Goal: Transaction & Acquisition: Obtain resource

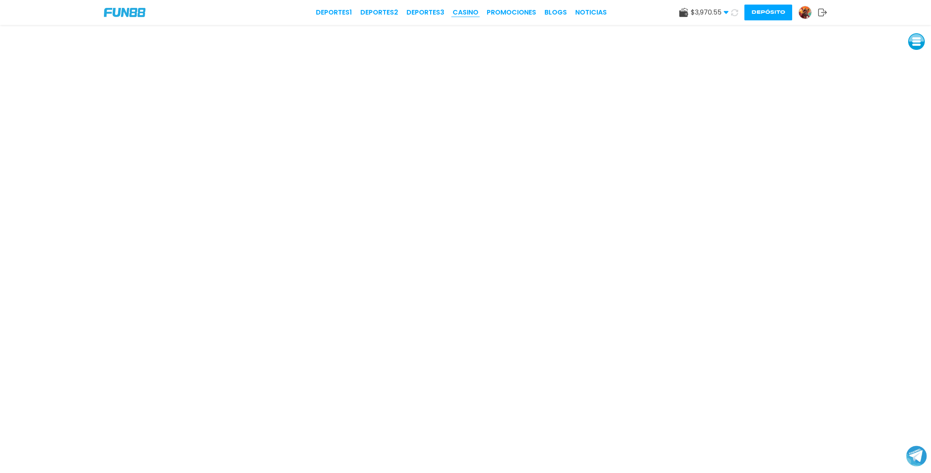
click at [466, 12] on link "CASINO" at bounding box center [465, 12] width 26 height 10
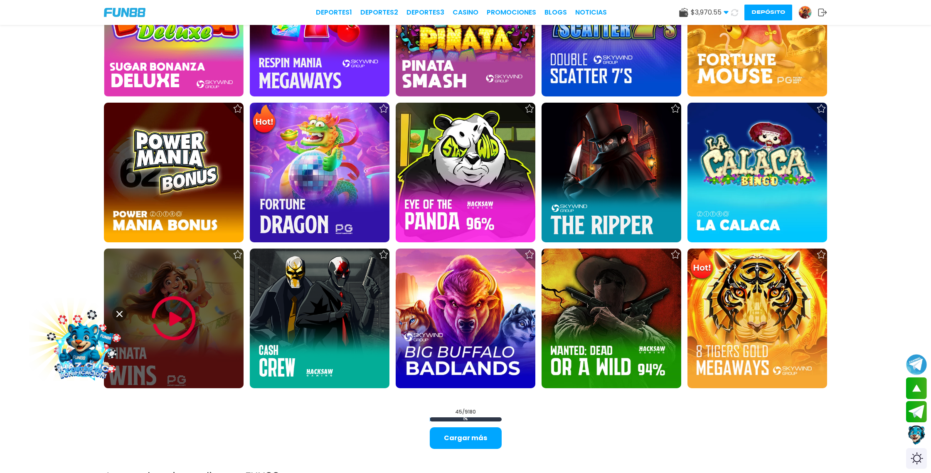
scroll to position [1241, 0]
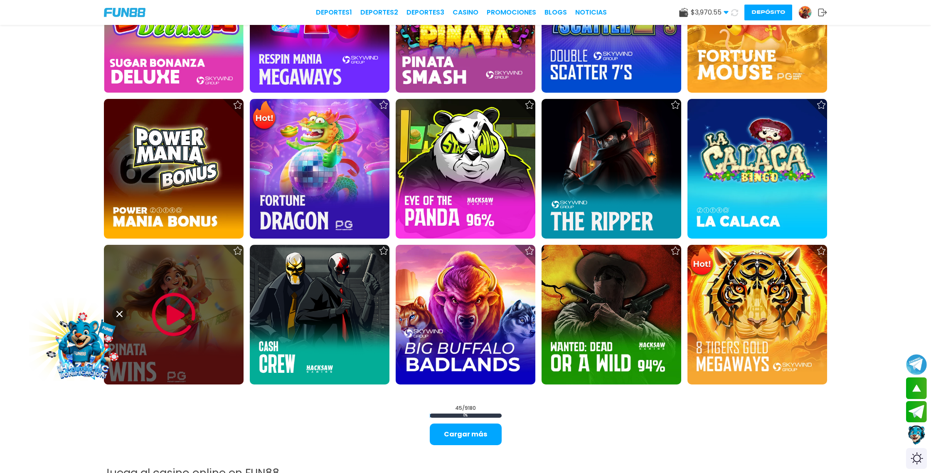
click at [183, 324] on img at bounding box center [174, 315] width 50 height 50
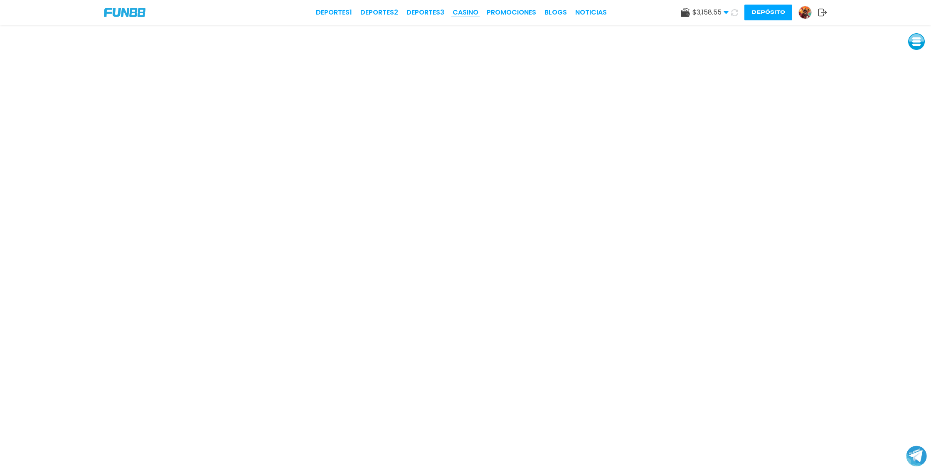
click at [471, 14] on link "CASINO" at bounding box center [465, 12] width 26 height 10
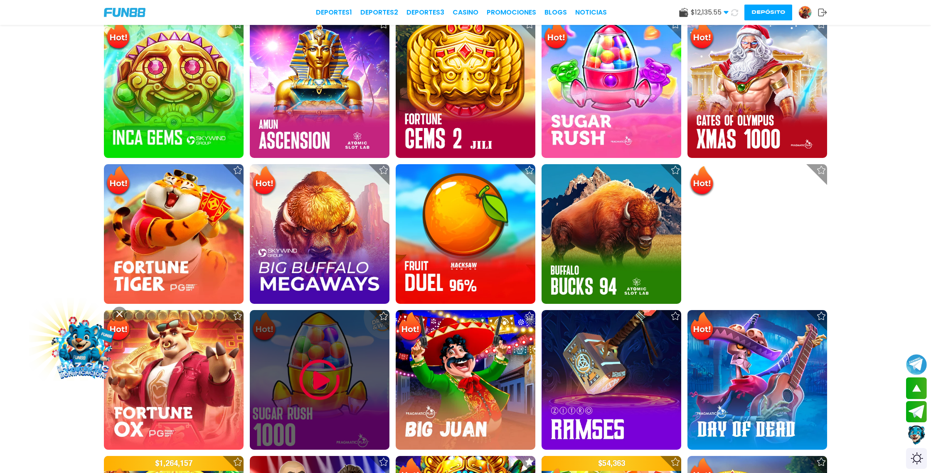
scroll to position [589, 0]
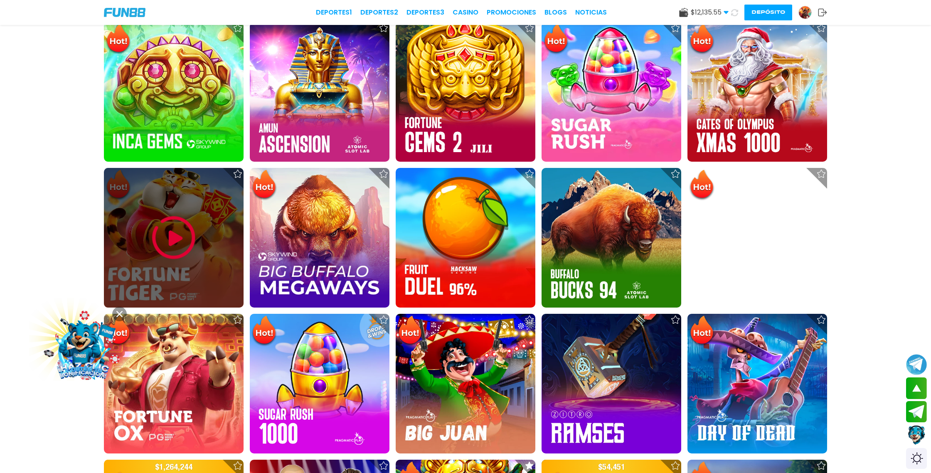
click at [184, 233] on img at bounding box center [174, 238] width 50 height 50
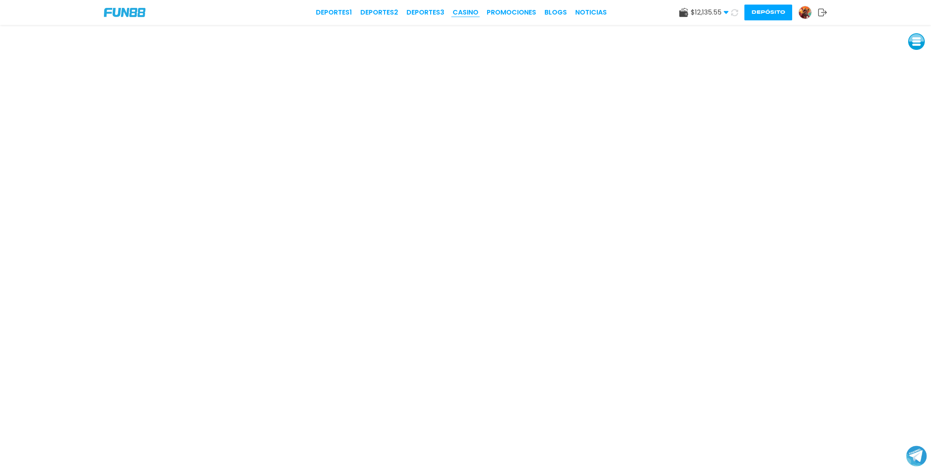
click at [477, 13] on link "CASINO" at bounding box center [465, 12] width 26 height 10
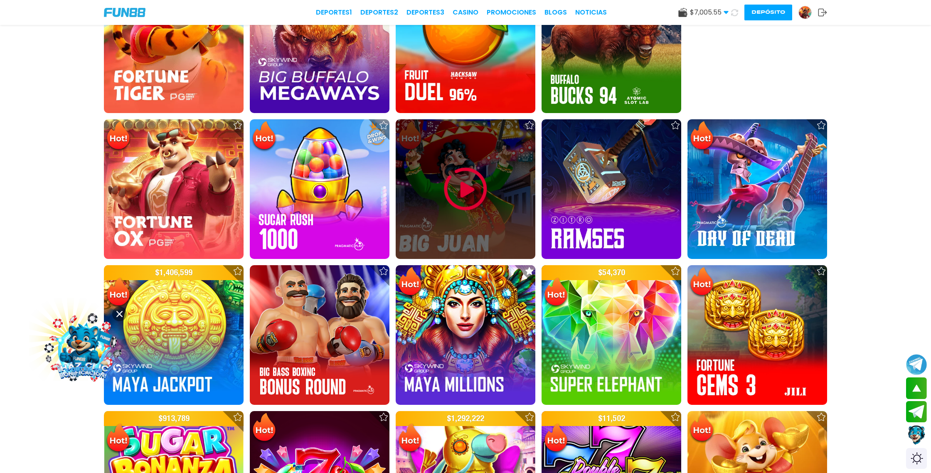
scroll to position [785, 0]
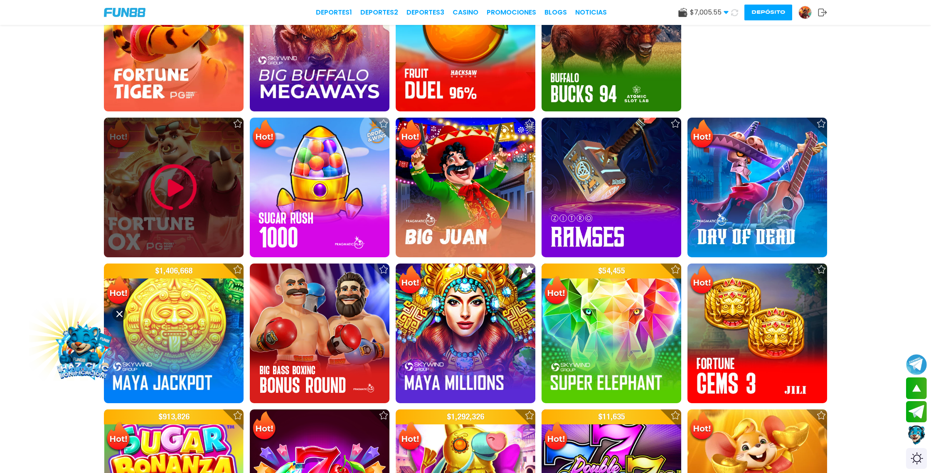
click at [168, 182] on img at bounding box center [174, 187] width 50 height 50
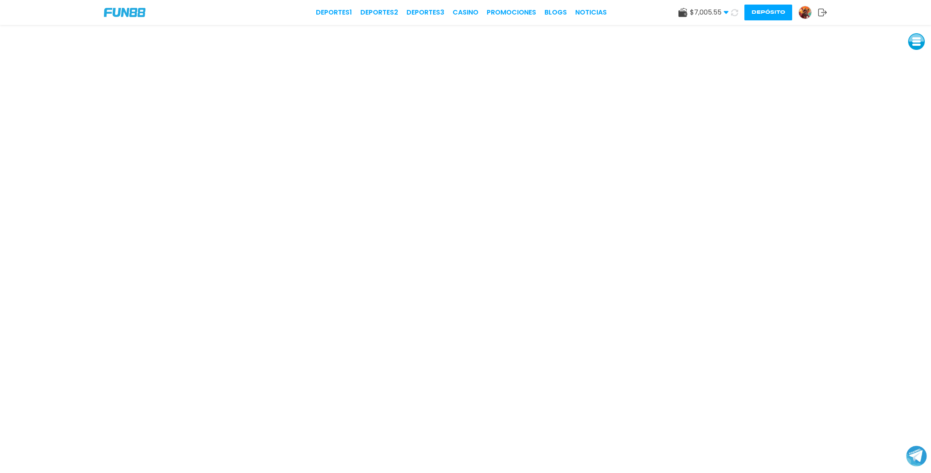
click at [770, 11] on button "Depósito" at bounding box center [768, 13] width 48 height 16
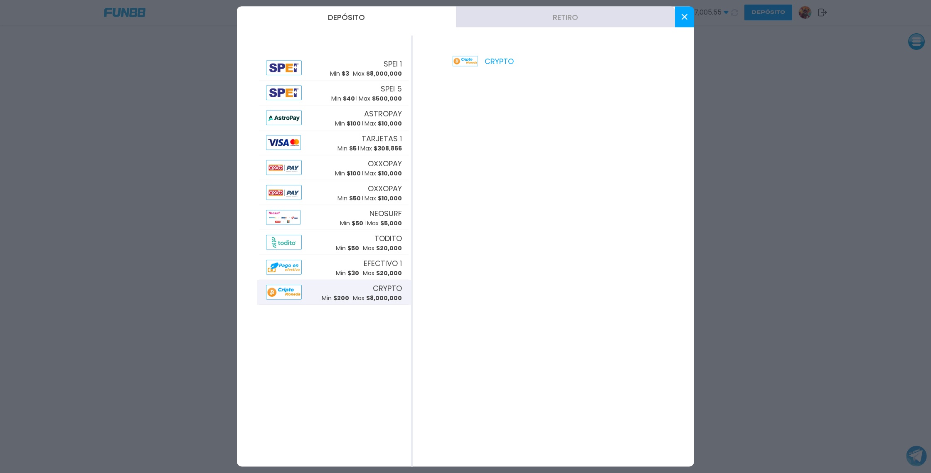
click at [564, 17] on button "Retiro" at bounding box center [565, 17] width 219 height 21
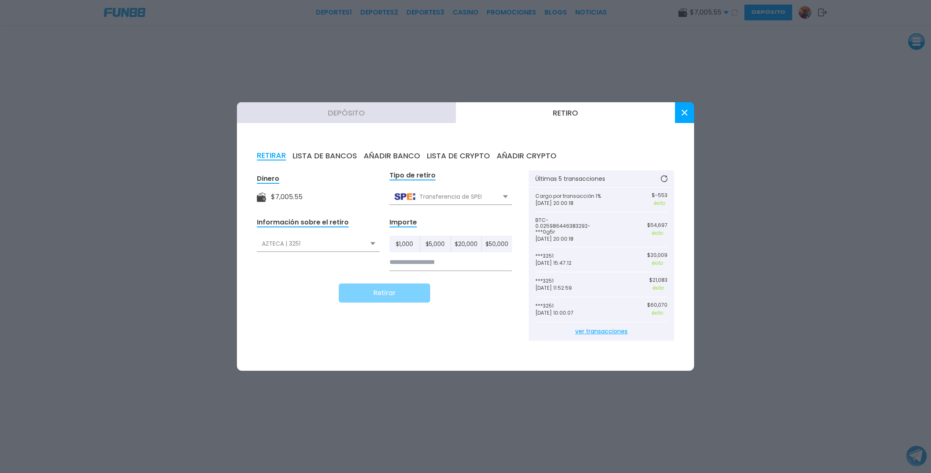
click at [503, 198] on icon at bounding box center [505, 196] width 5 height 3
click at [496, 234] on div "Transferencia de Crypto" at bounding box center [450, 231] width 123 height 16
click at [375, 249] on div "Seleccione" at bounding box center [318, 244] width 123 height 16
click at [342, 267] on div "BTC | BTC | 0g5r" at bounding box center [318, 262] width 123 height 16
click at [399, 266] on input at bounding box center [450, 262] width 123 height 17
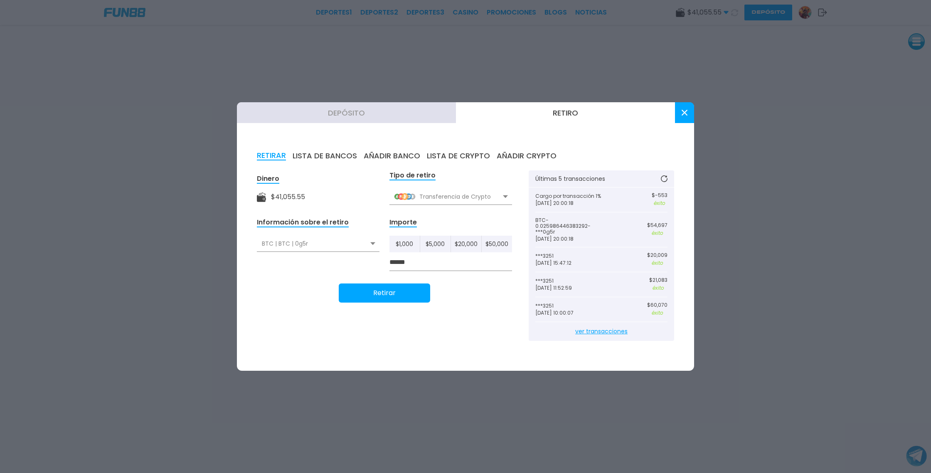
type input "******"
click at [386, 298] on button "Retirar" at bounding box center [384, 292] width 91 height 19
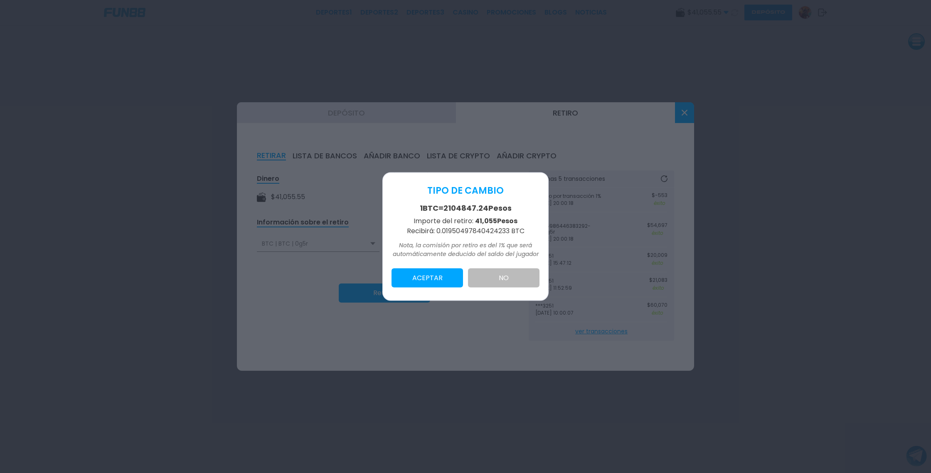
click at [423, 281] on button "ACEPTAR" at bounding box center [426, 277] width 71 height 19
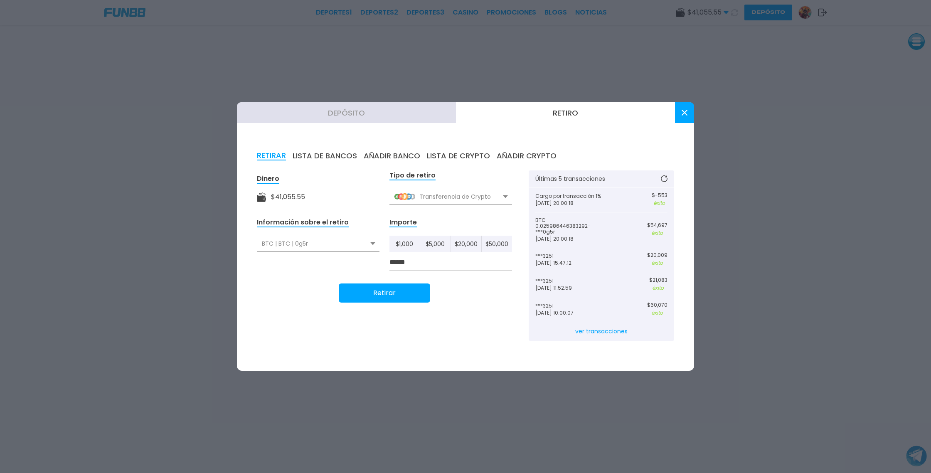
click at [683, 120] on button at bounding box center [684, 112] width 19 height 21
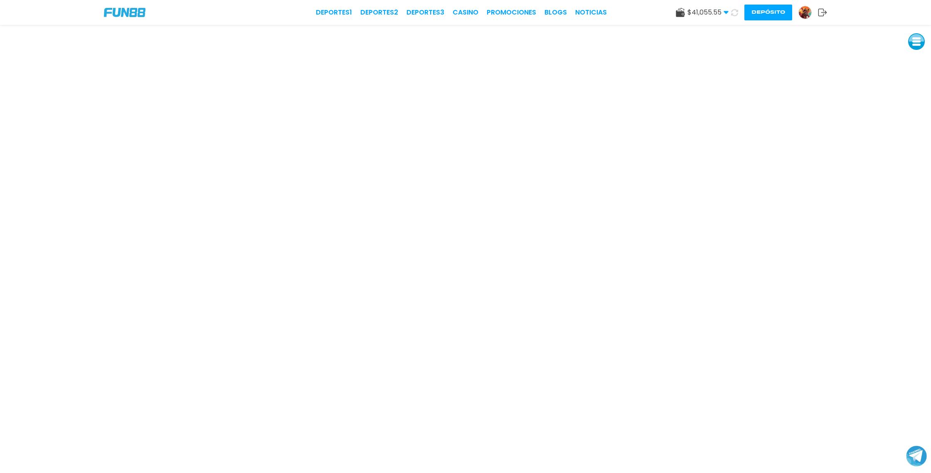
click at [768, 13] on button "Depósito" at bounding box center [768, 13] width 48 height 16
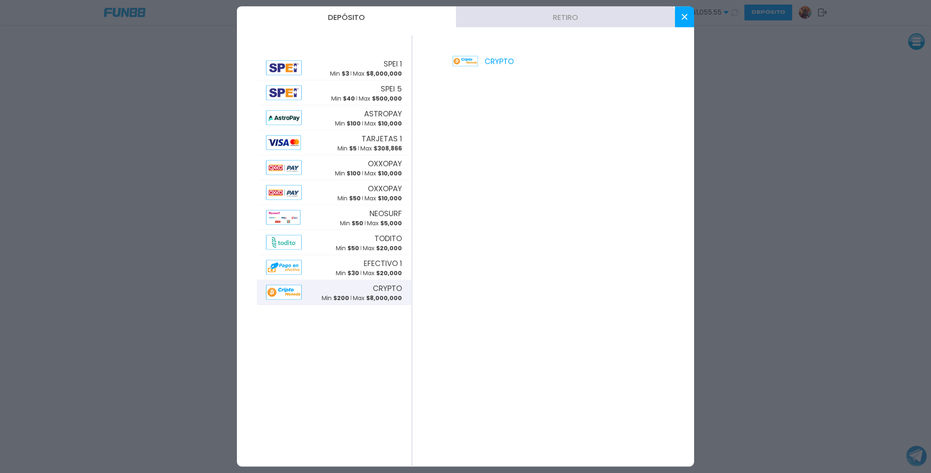
click at [682, 20] on button at bounding box center [684, 17] width 19 height 21
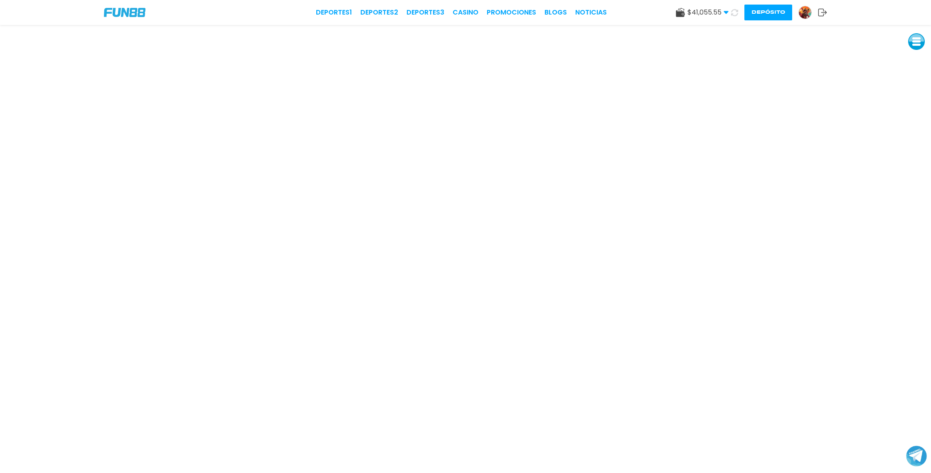
click at [805, 12] on img at bounding box center [805, 12] width 12 height 12
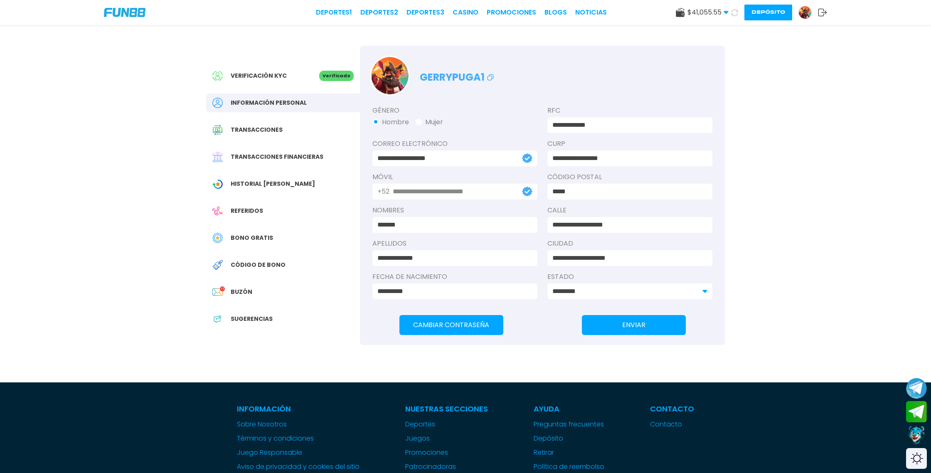
click at [285, 158] on span "Transacciones financieras" at bounding box center [277, 156] width 93 height 9
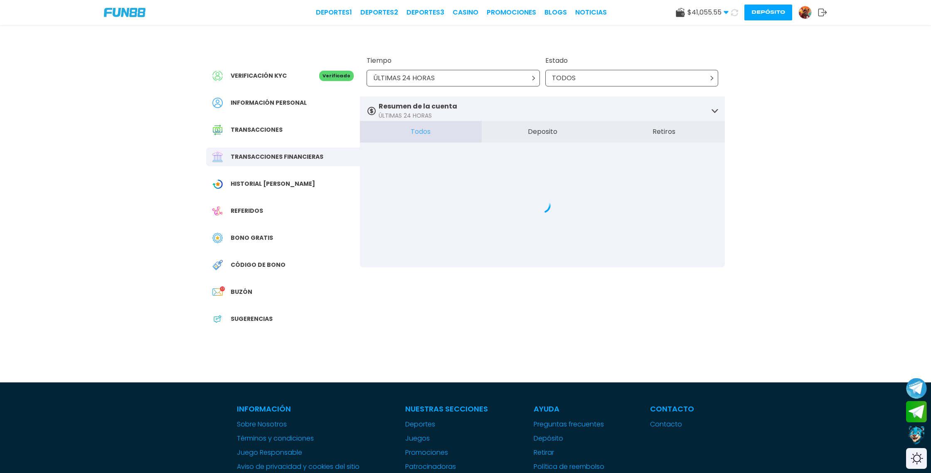
click at [548, 132] on button "Deposito" at bounding box center [543, 132] width 122 height 22
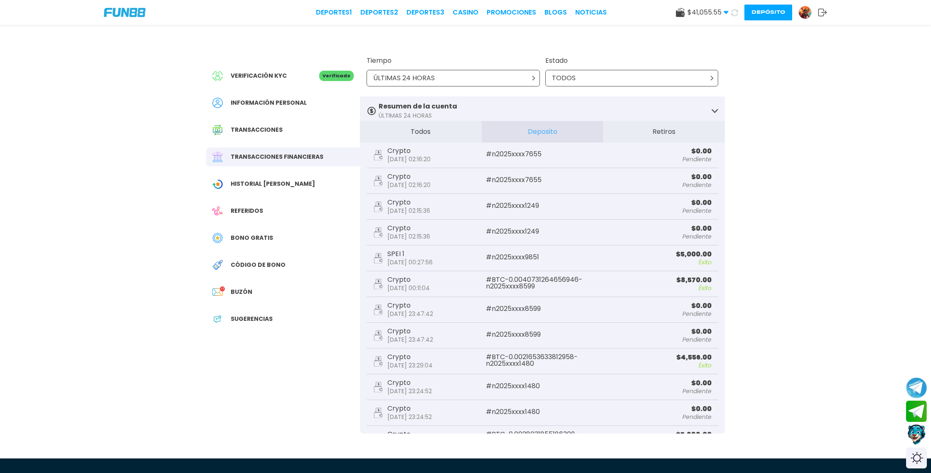
click at [918, 437] on button "Contact customer service" at bounding box center [916, 434] width 22 height 22
click at [914, 433] on button "Contact customer service" at bounding box center [916, 434] width 22 height 22
click at [652, 129] on button "Retiros" at bounding box center [664, 132] width 122 height 22
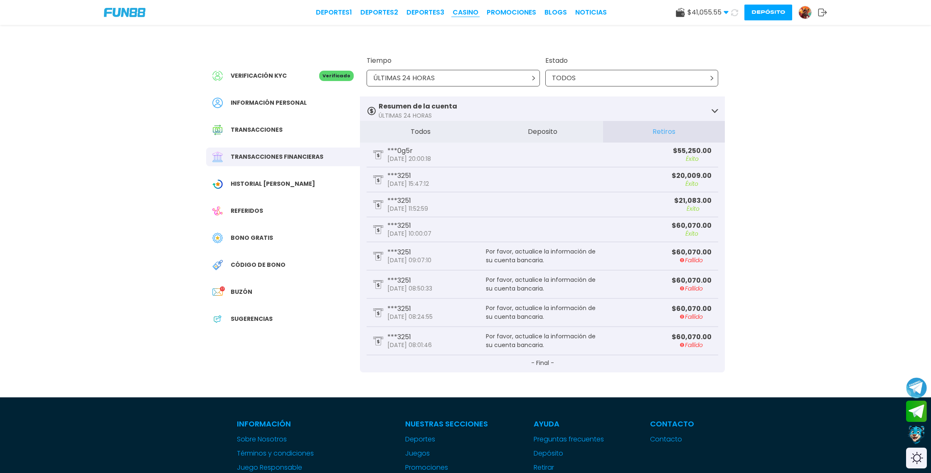
click at [472, 9] on link "CASINO" at bounding box center [465, 12] width 26 height 10
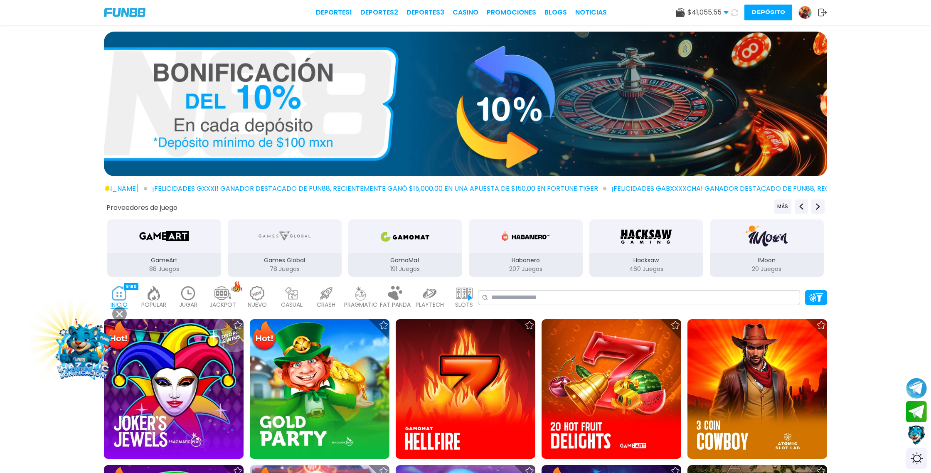
click at [811, 13] on div at bounding box center [804, 12] width 13 height 13
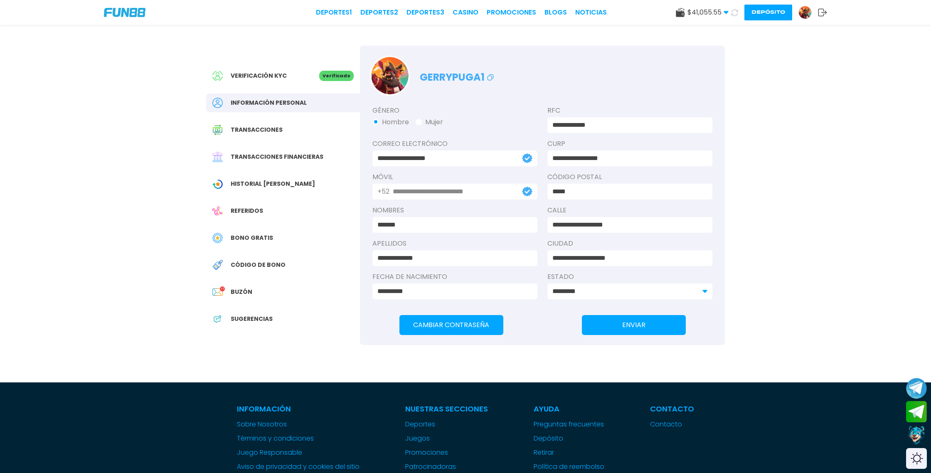
click at [275, 156] on span "Transacciones financieras" at bounding box center [277, 156] width 93 height 9
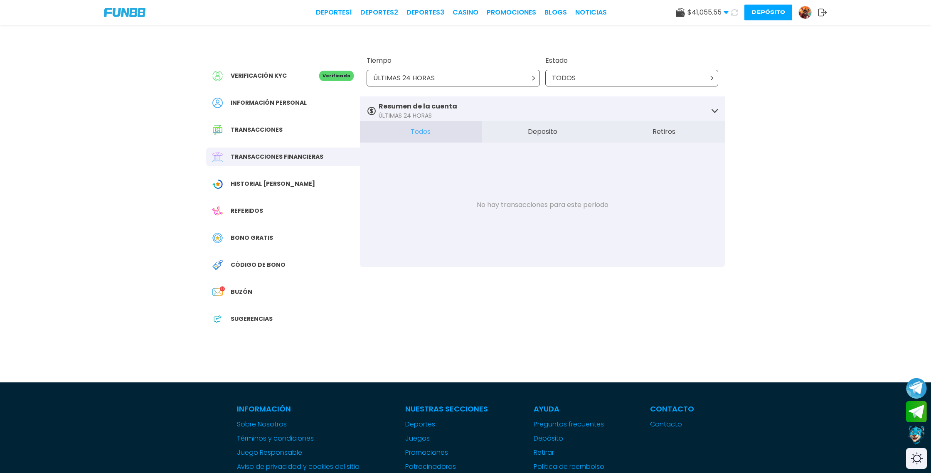
click at [538, 135] on button "Deposito" at bounding box center [543, 132] width 122 height 22
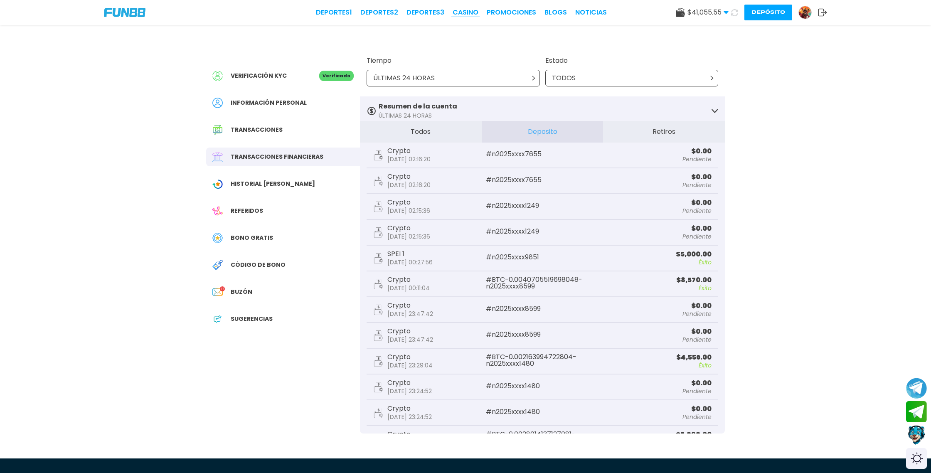
click at [475, 15] on link "CASINO" at bounding box center [465, 12] width 26 height 10
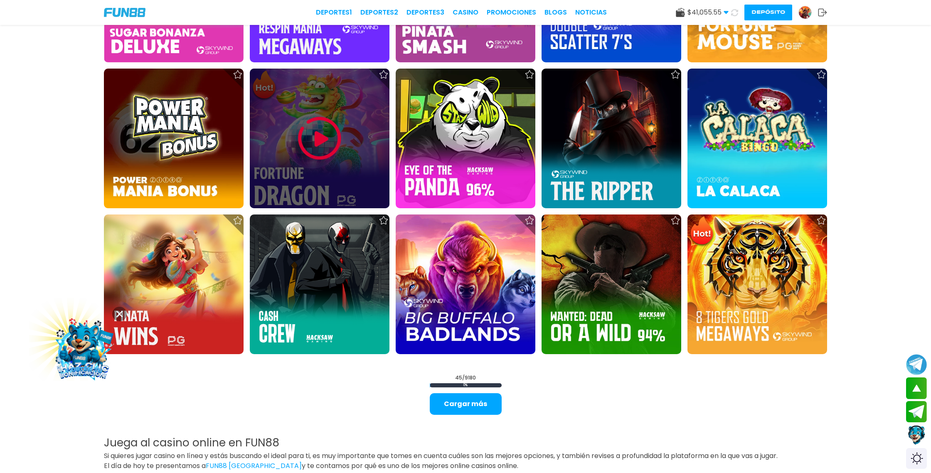
scroll to position [1276, 0]
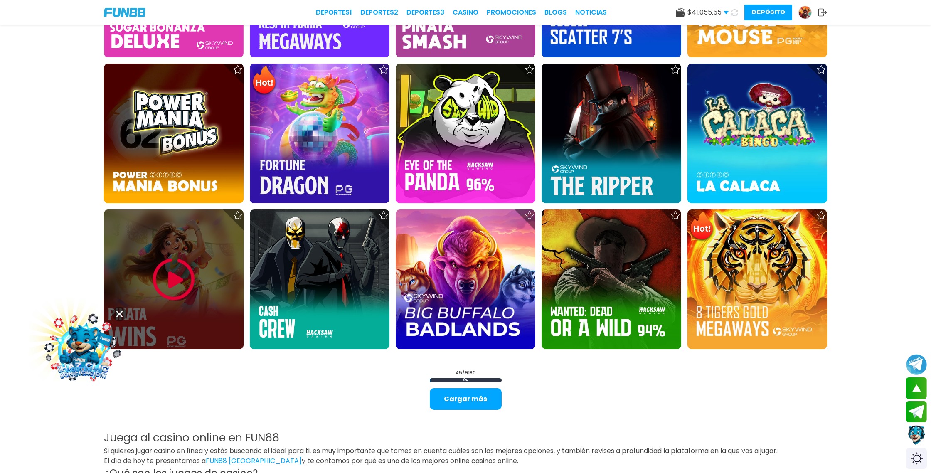
click at [189, 270] on img at bounding box center [174, 279] width 50 height 50
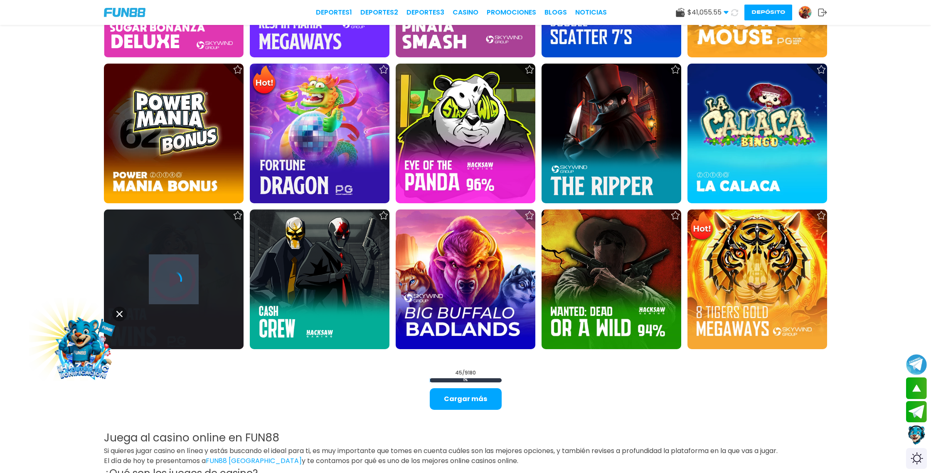
click at [189, 271] on div at bounding box center [174, 279] width 140 height 17
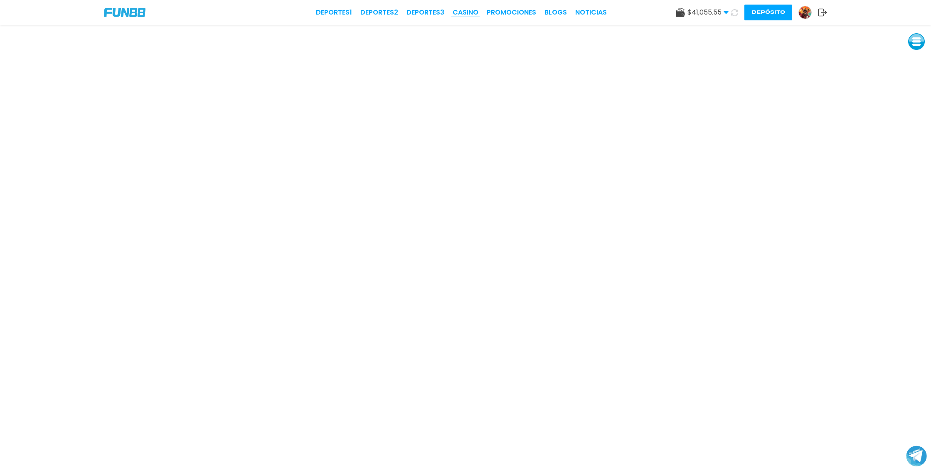
click at [473, 10] on link "CASINO" at bounding box center [465, 12] width 26 height 10
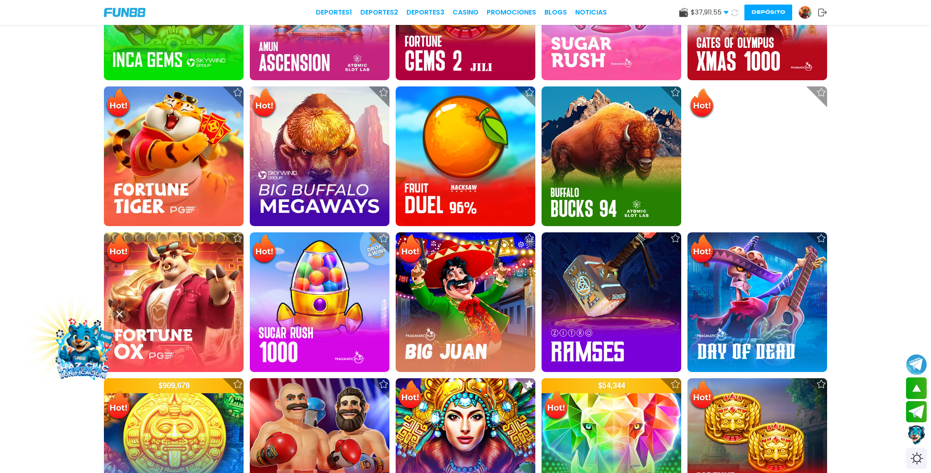
scroll to position [685, 0]
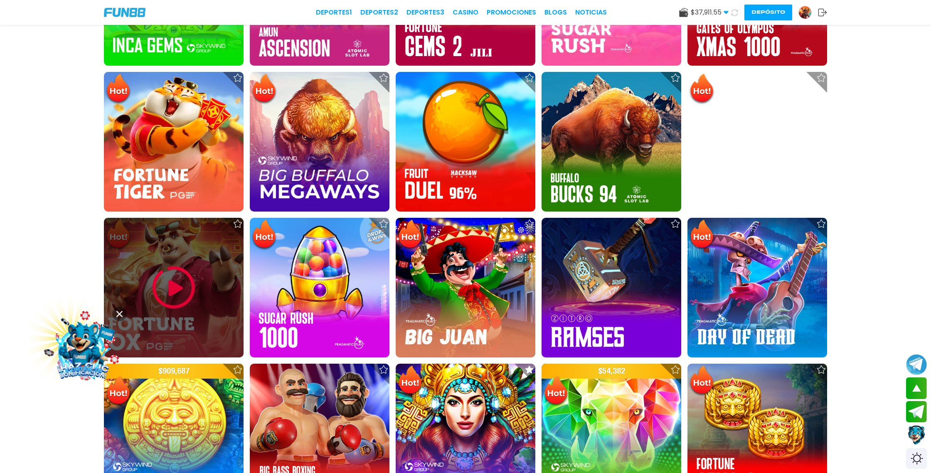
click at [171, 281] on img at bounding box center [174, 288] width 50 height 50
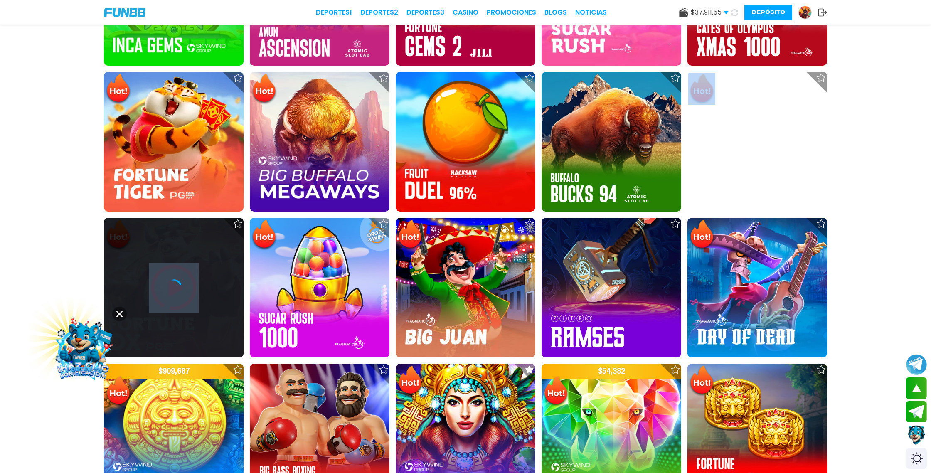
click at [171, 281] on icon at bounding box center [173, 287] width 17 height 17
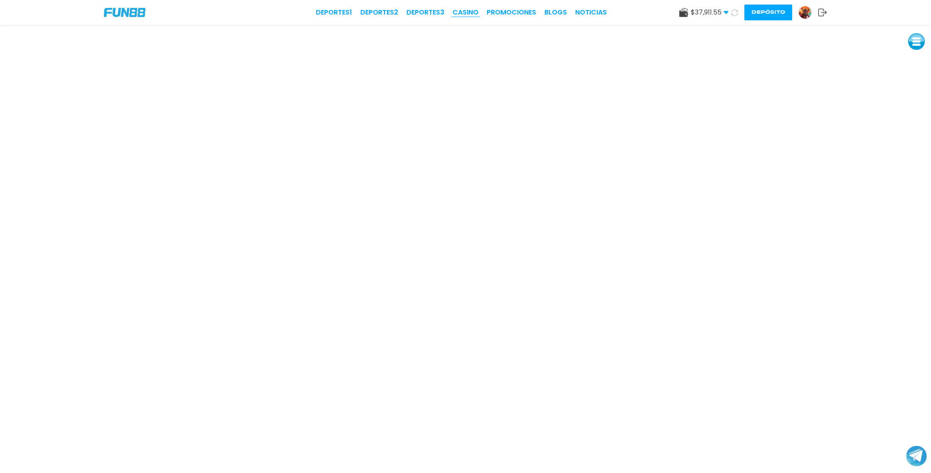
click at [475, 12] on link "CASINO" at bounding box center [465, 12] width 26 height 10
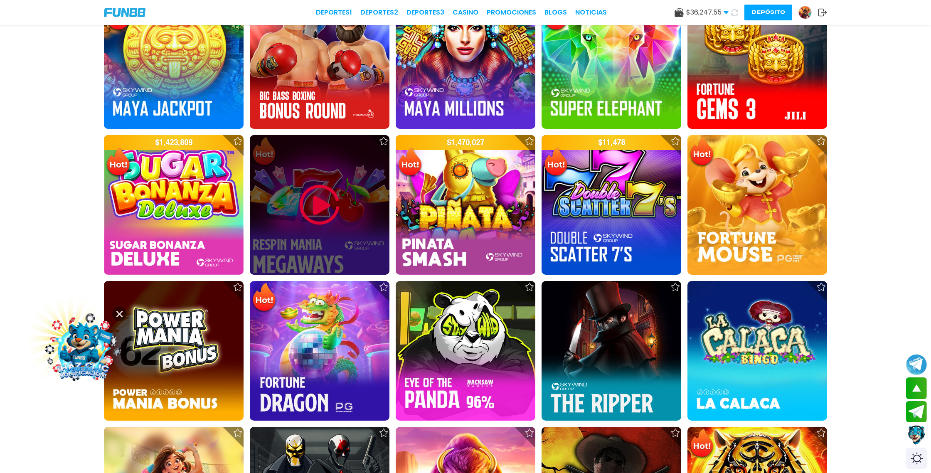
scroll to position [1064, 0]
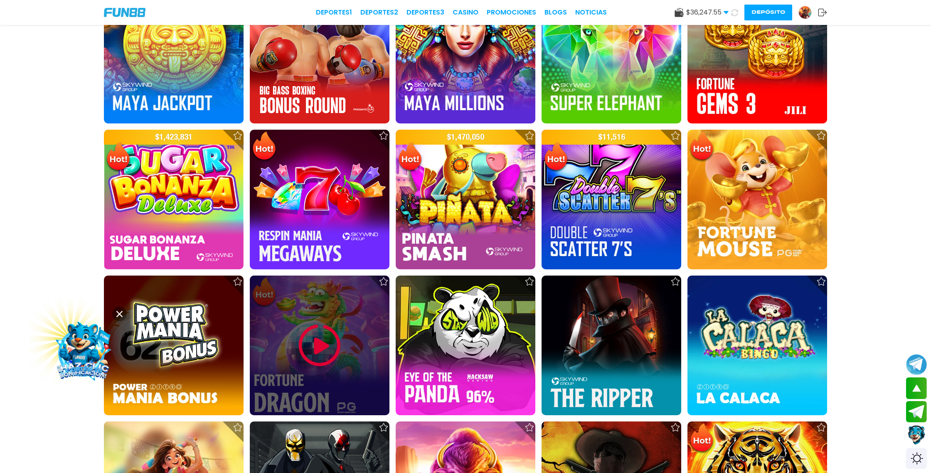
click at [330, 346] on img at bounding box center [320, 345] width 50 height 50
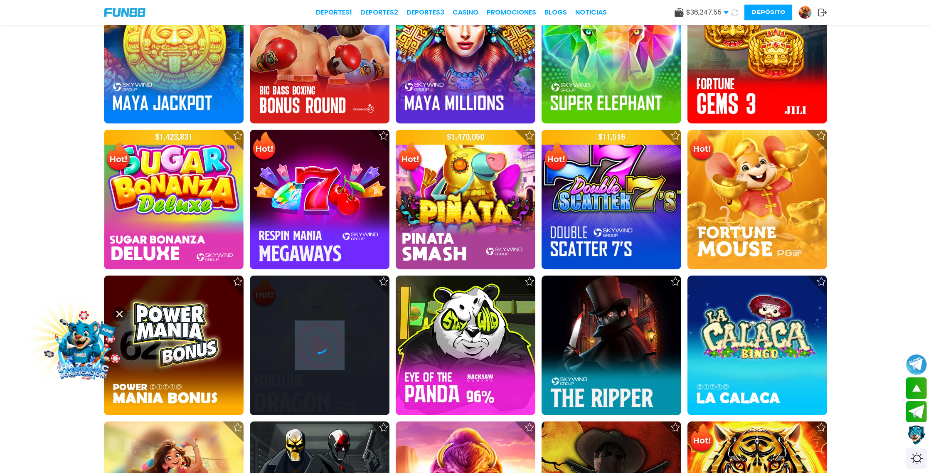
click at [330, 346] on div at bounding box center [320, 345] width 140 height 17
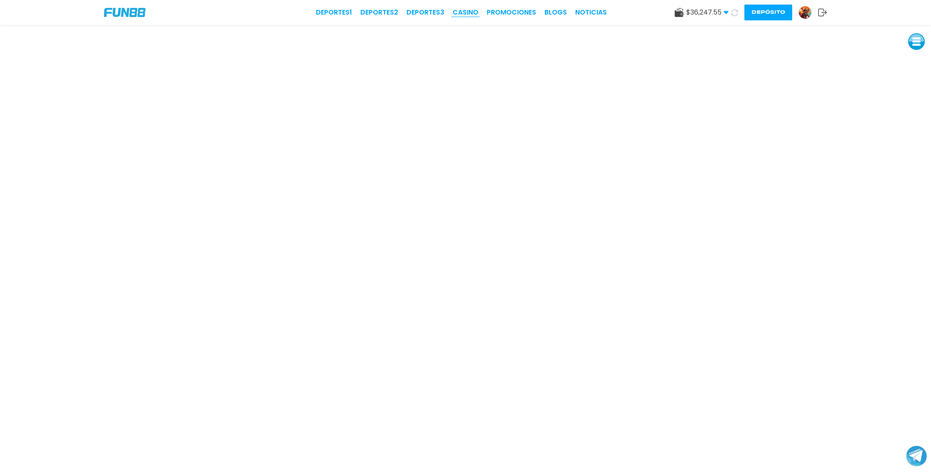
click at [469, 10] on link "CASINO" at bounding box center [465, 12] width 26 height 10
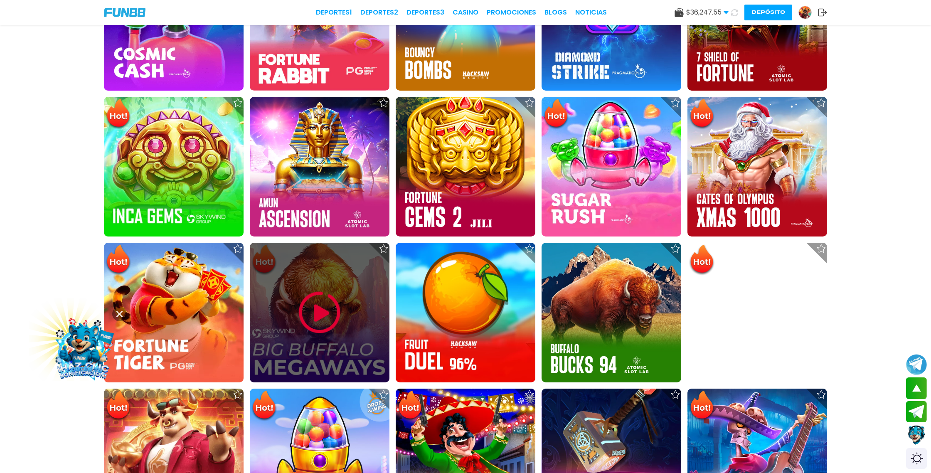
scroll to position [515, 0]
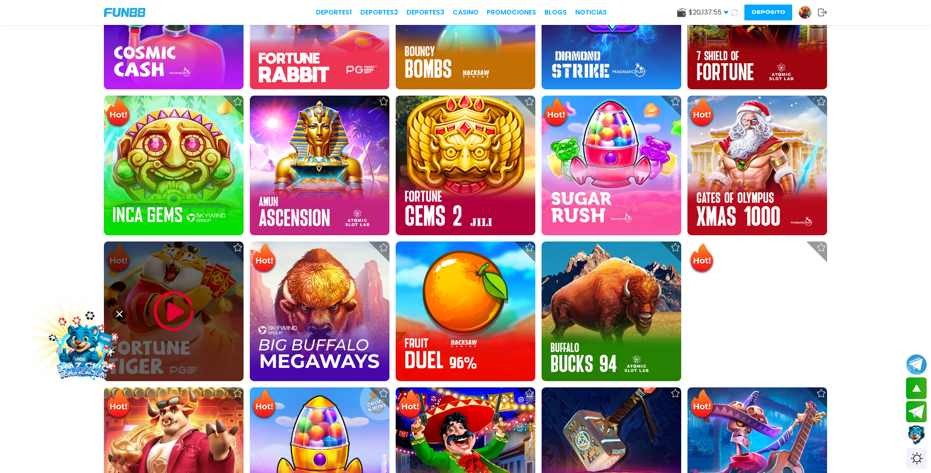
click at [178, 313] on img at bounding box center [174, 311] width 50 height 50
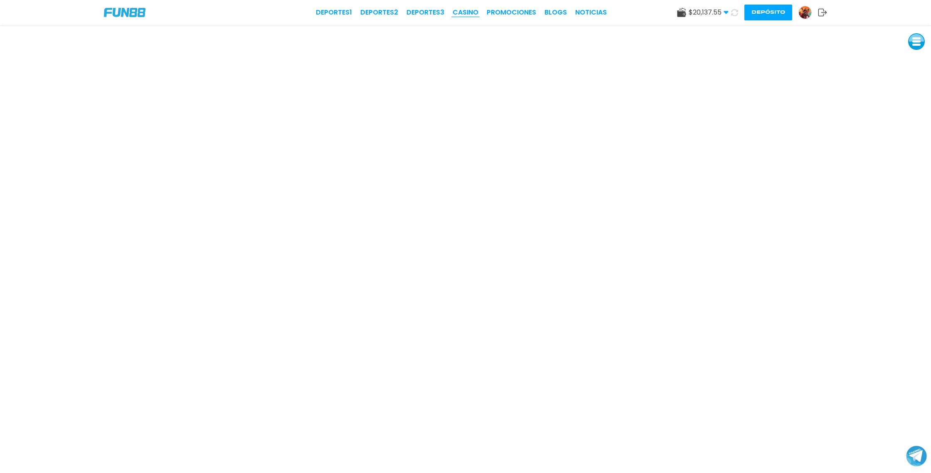
click at [467, 10] on link "CASINO" at bounding box center [465, 12] width 26 height 10
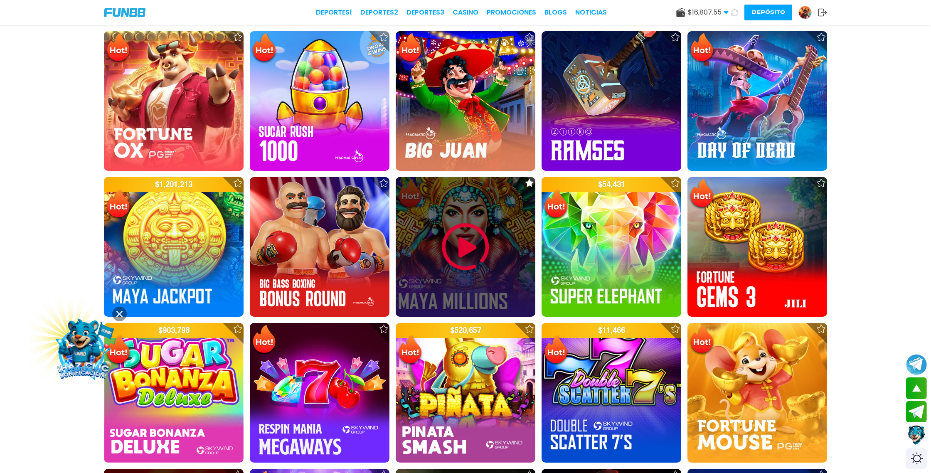
scroll to position [968, 0]
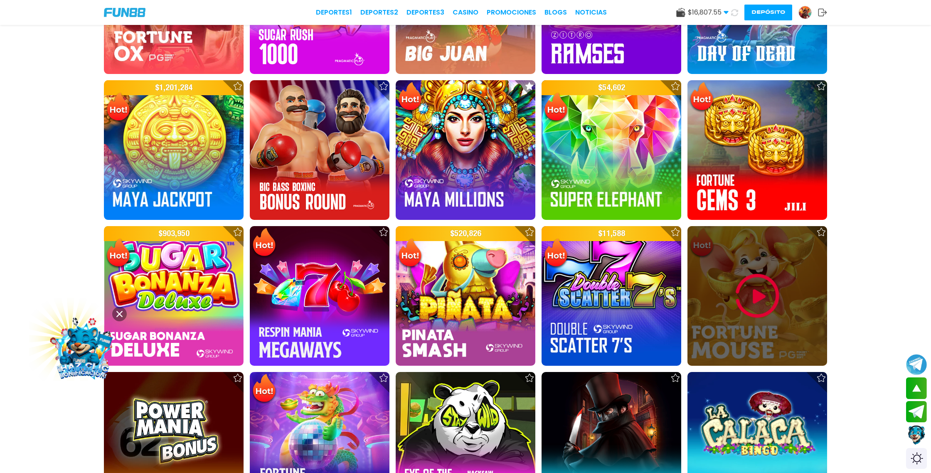
click at [753, 292] on img at bounding box center [757, 296] width 50 height 50
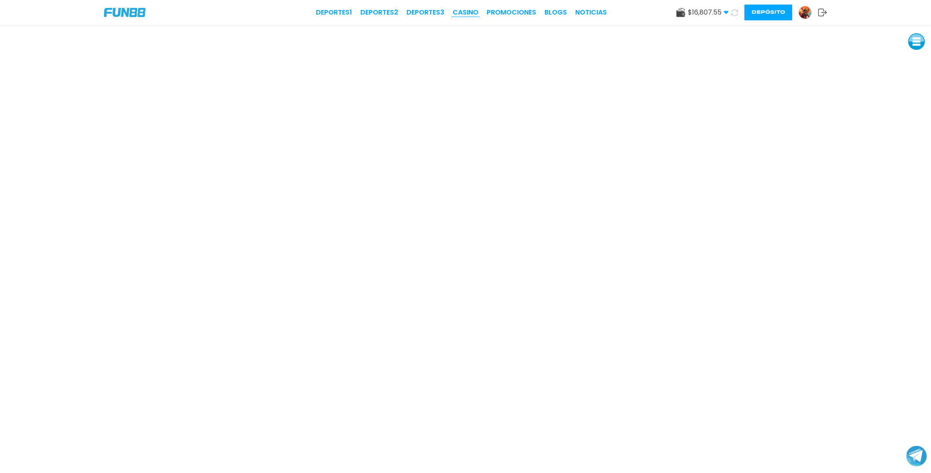
click at [463, 10] on link "CASINO" at bounding box center [465, 12] width 26 height 10
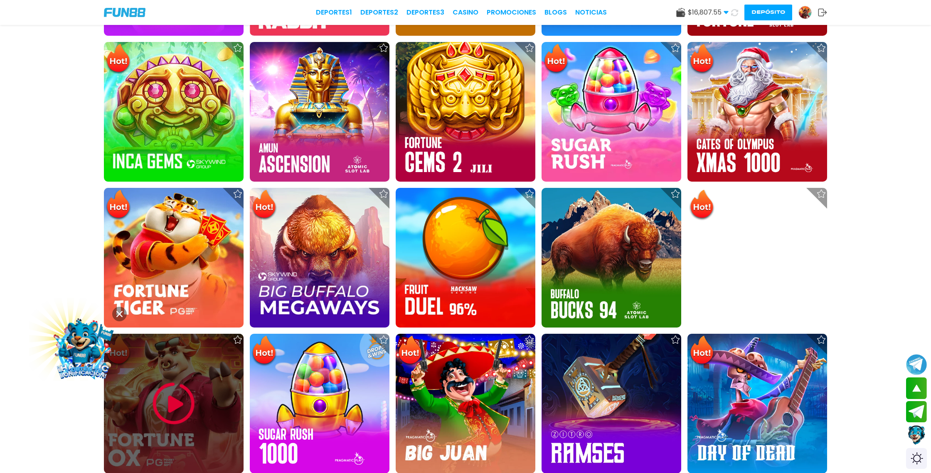
scroll to position [575, 0]
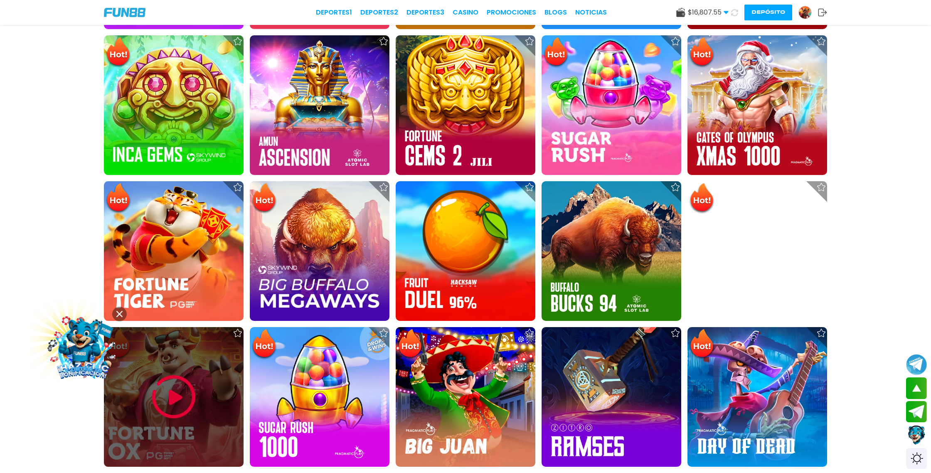
click at [172, 401] on img at bounding box center [174, 397] width 50 height 50
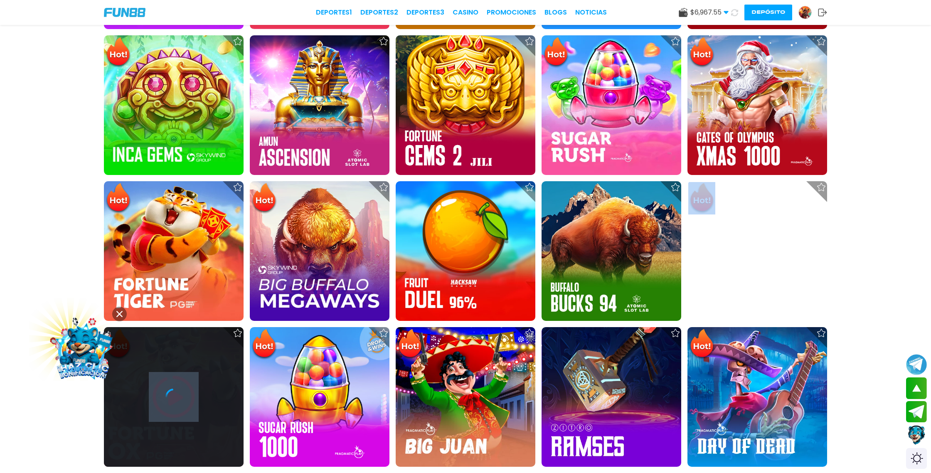
click at [172, 401] on icon at bounding box center [173, 396] width 17 height 17
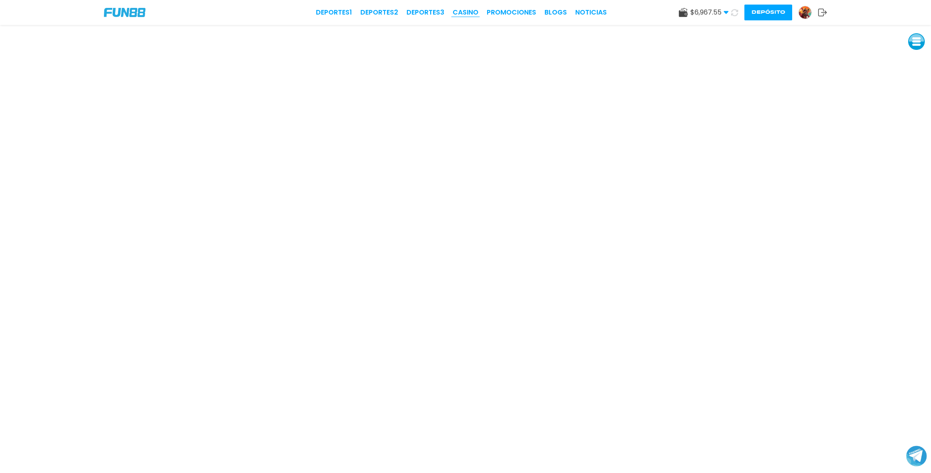
click at [474, 12] on link "CASINO" at bounding box center [465, 12] width 26 height 10
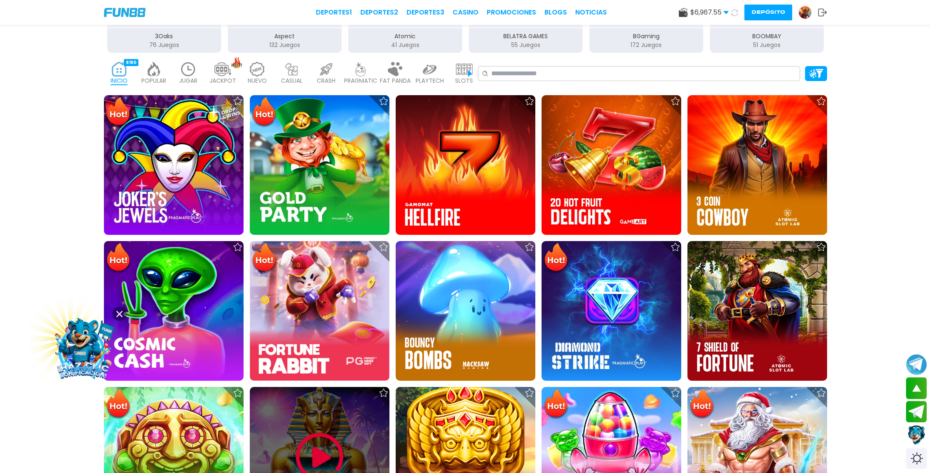
scroll to position [287, 0]
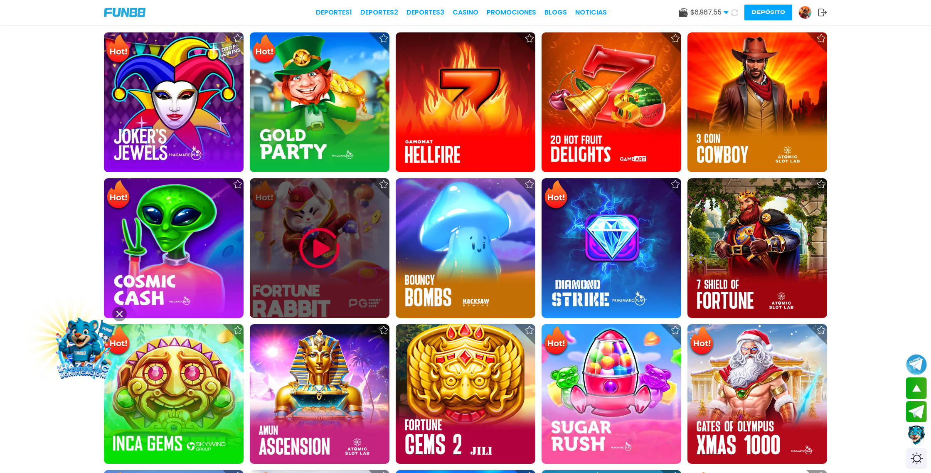
click at [325, 251] on img at bounding box center [320, 248] width 50 height 50
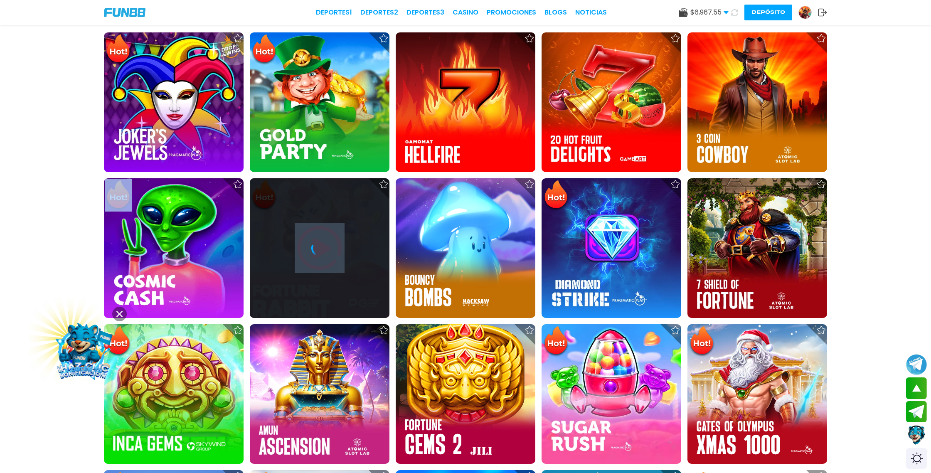
click at [325, 251] on icon at bounding box center [319, 248] width 17 height 17
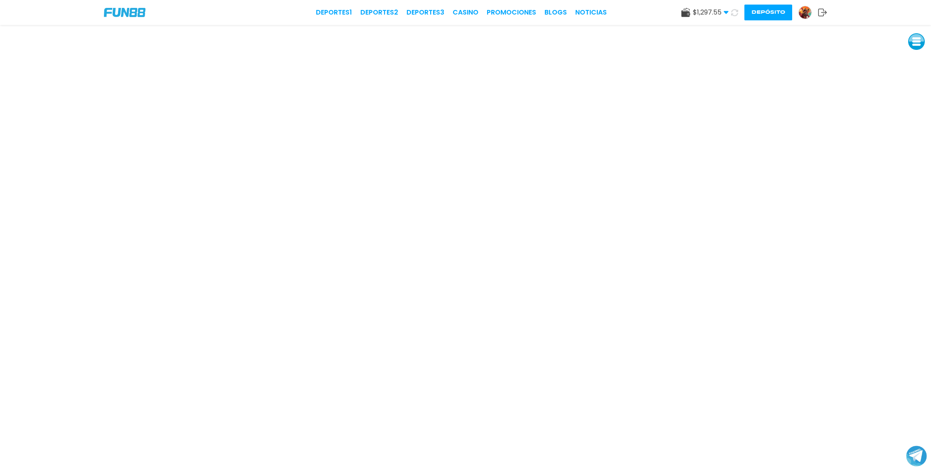
click at [759, 12] on button "Depósito" at bounding box center [768, 13] width 48 height 16
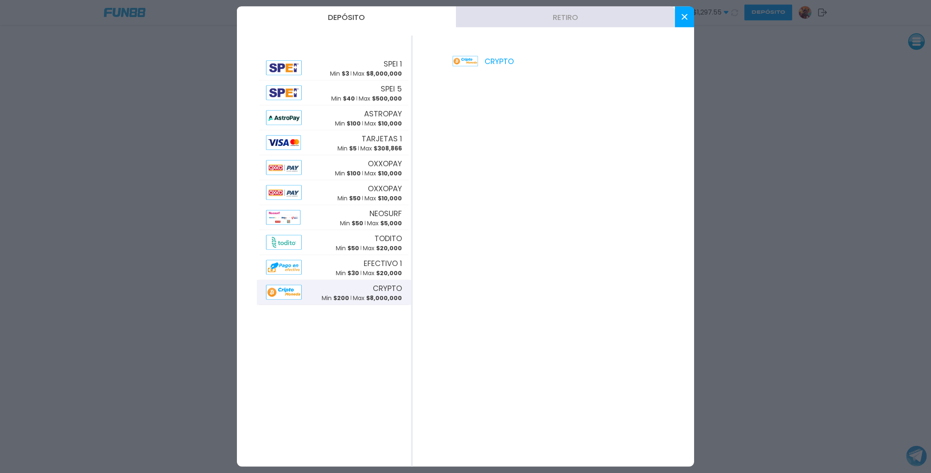
click at [384, 289] on span "CRYPTO" at bounding box center [387, 287] width 29 height 11
click at [688, 14] on button at bounding box center [684, 17] width 19 height 21
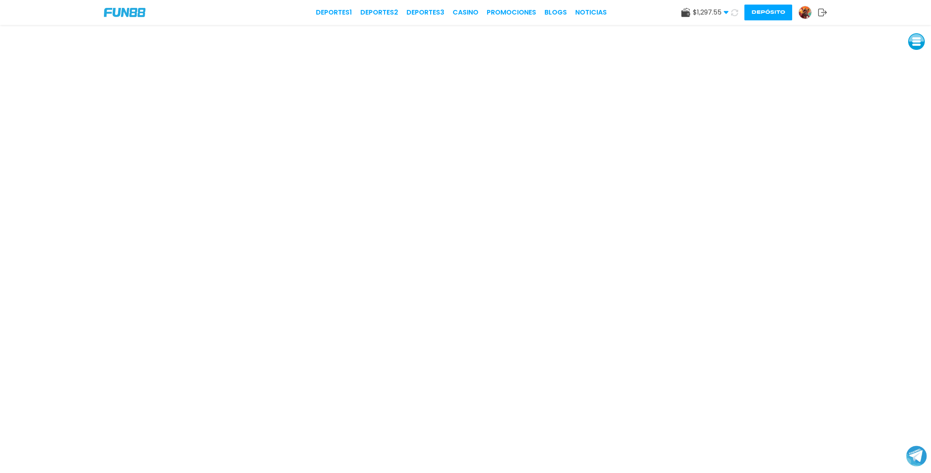
click at [807, 9] on img at bounding box center [805, 12] width 12 height 12
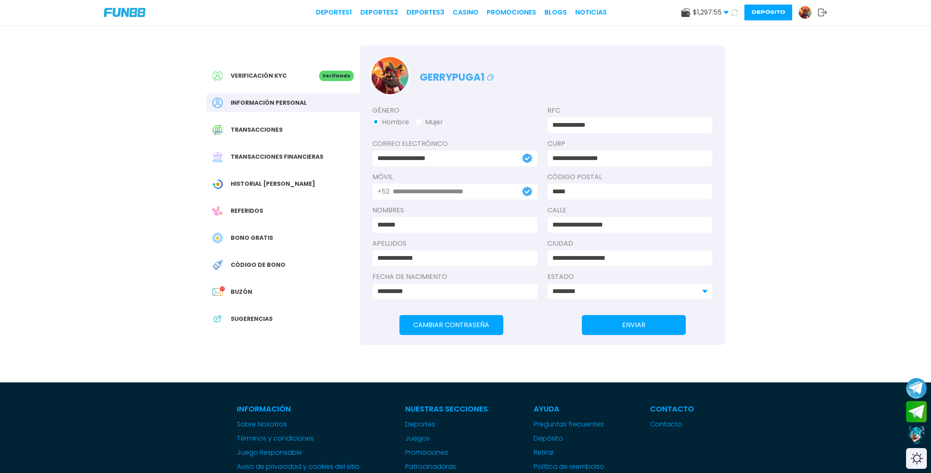
click at [250, 239] on span "Bono Gratis" at bounding box center [252, 237] width 42 height 9
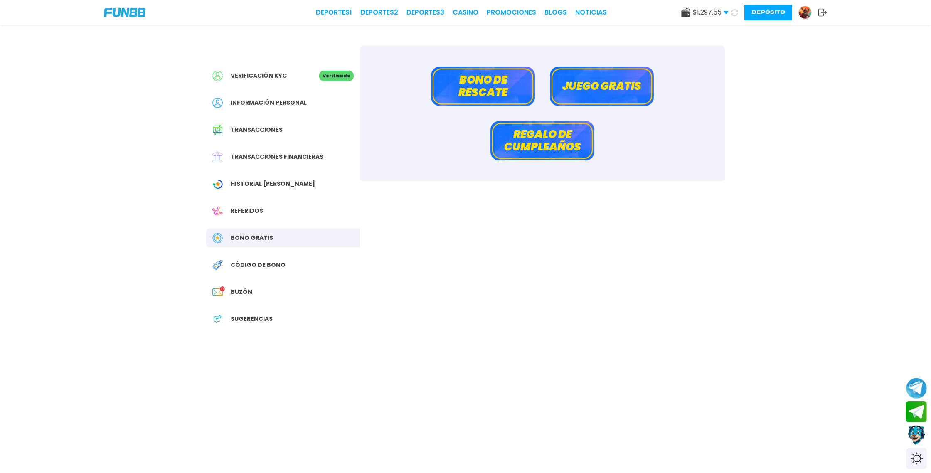
click at [496, 87] on button "Bono de rescate" at bounding box center [483, 85] width 104 height 39
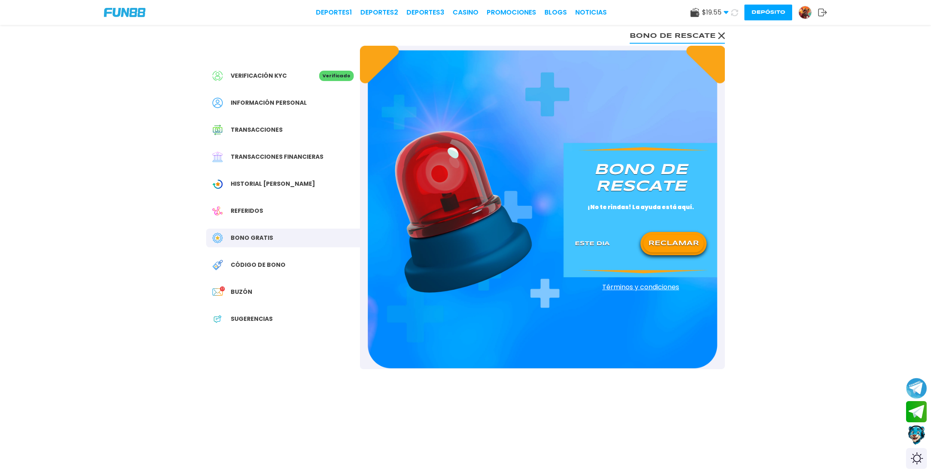
click at [688, 246] on button "RECLAMAR" at bounding box center [673, 243] width 60 height 17
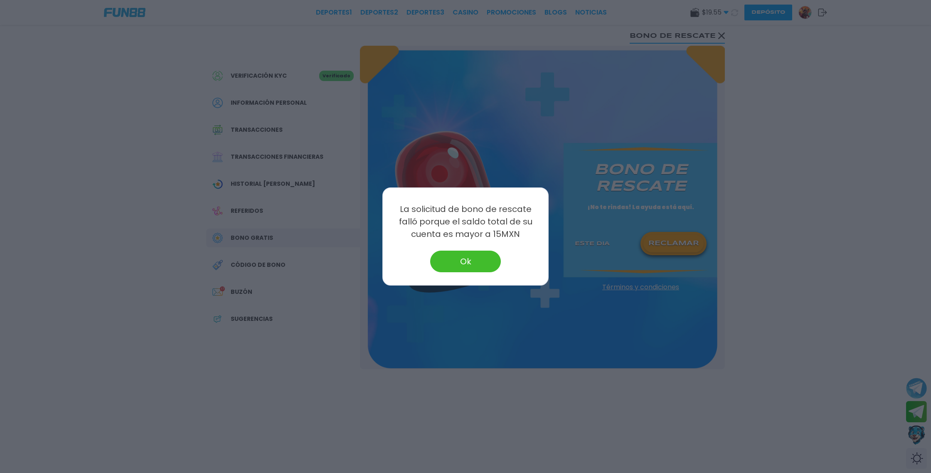
click at [455, 260] on button "Ok" at bounding box center [465, 262] width 71 height 22
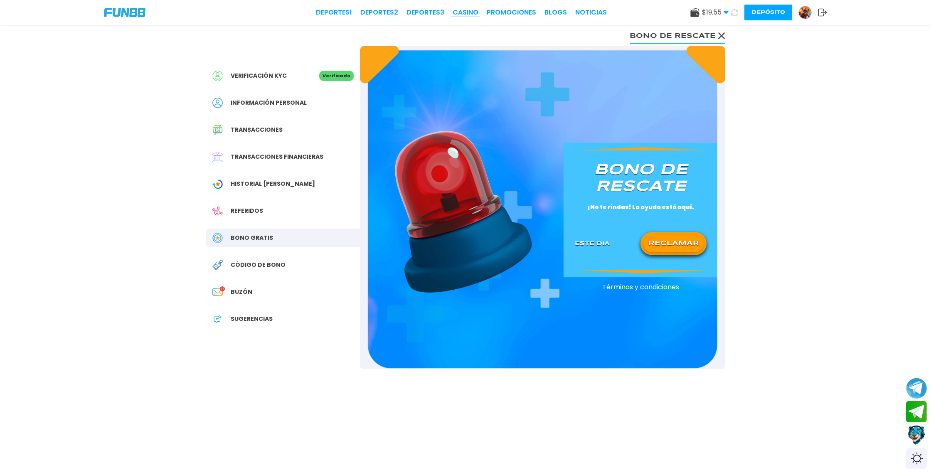
click at [463, 12] on link "CASINO" at bounding box center [465, 12] width 26 height 10
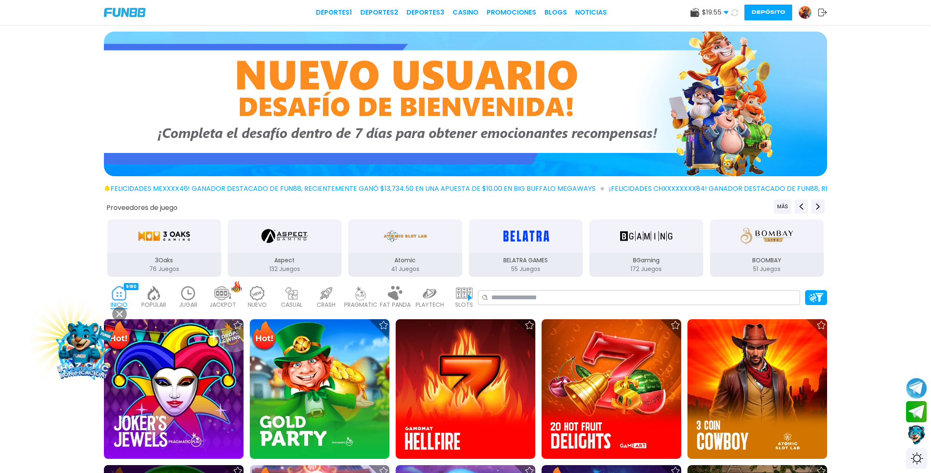
scroll to position [94, 0]
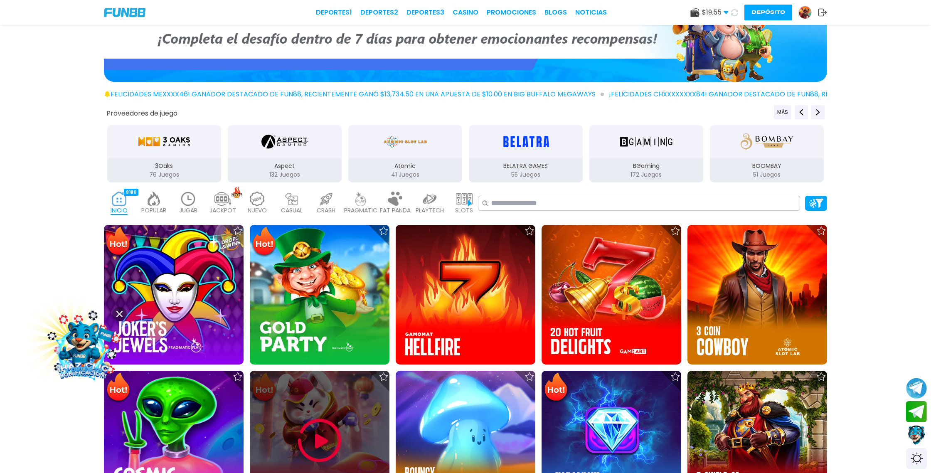
click at [307, 428] on img at bounding box center [320, 440] width 50 height 50
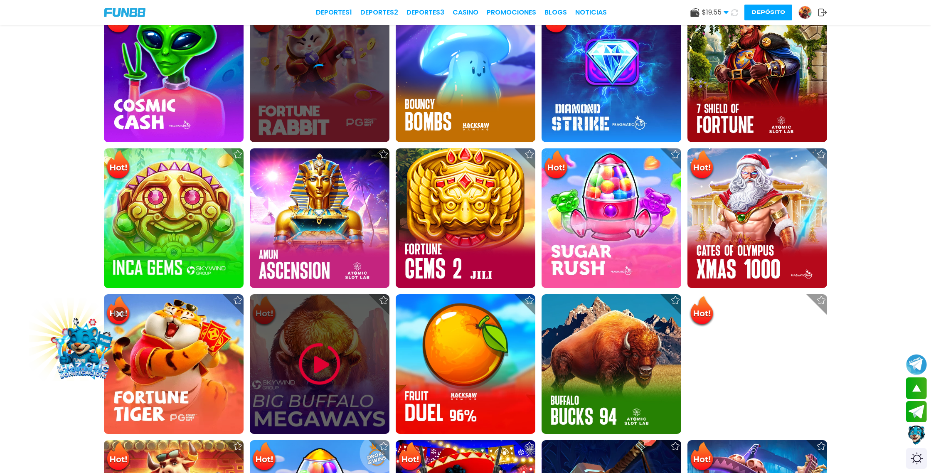
scroll to position [463, 0]
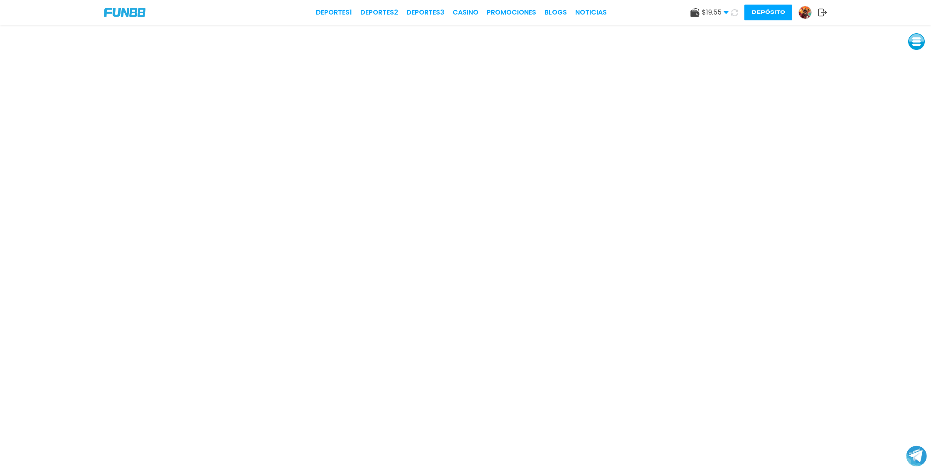
click at [809, 13] on img at bounding box center [805, 12] width 12 height 12
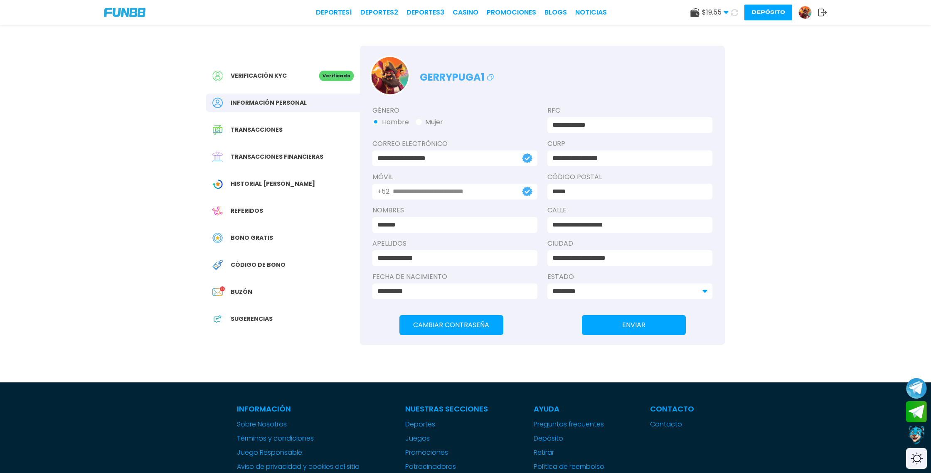
click at [261, 236] on span "Bono Gratis" at bounding box center [252, 237] width 42 height 9
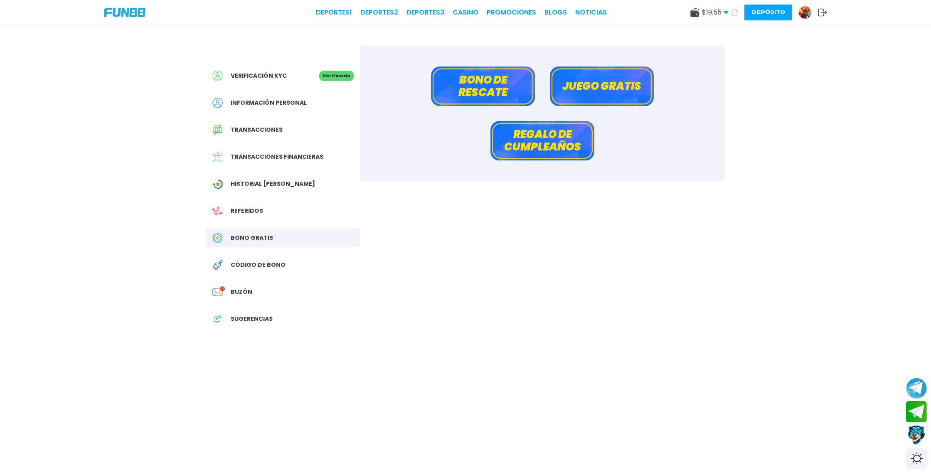
click at [483, 83] on button "Bono de rescate" at bounding box center [483, 85] width 104 height 39
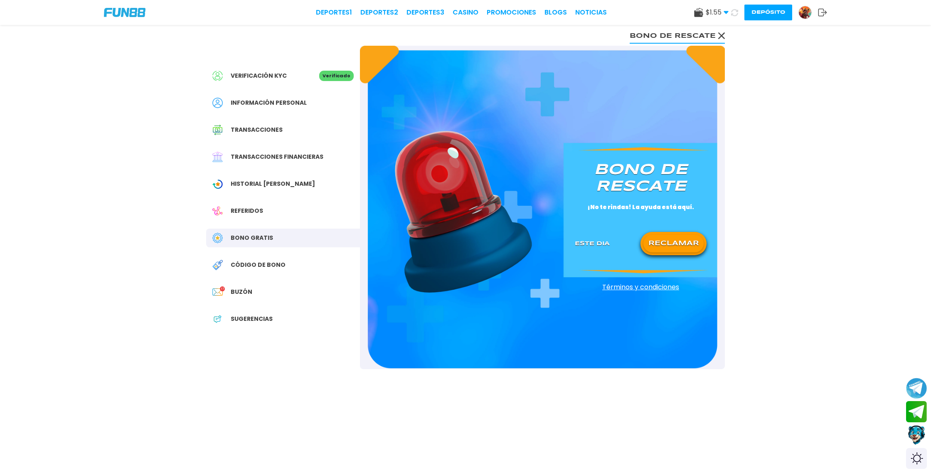
click at [687, 243] on button "RECLAMAR" at bounding box center [673, 243] width 60 height 17
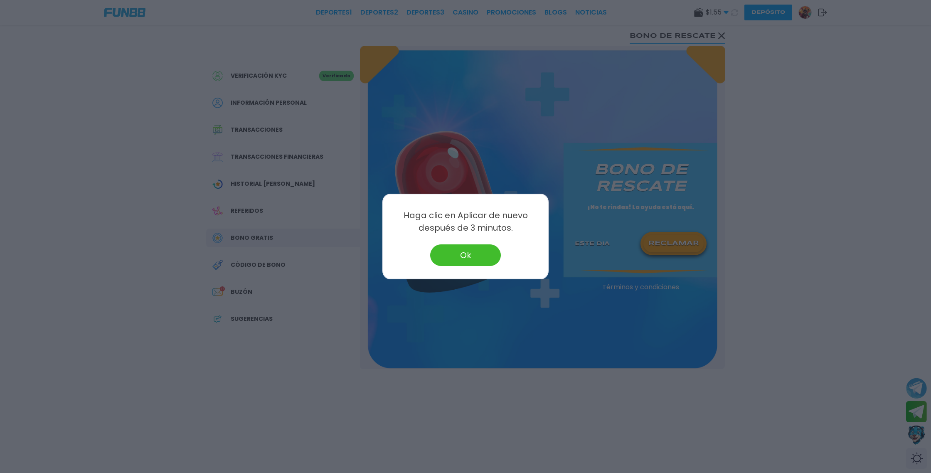
click at [482, 248] on button "Ok" at bounding box center [465, 255] width 71 height 22
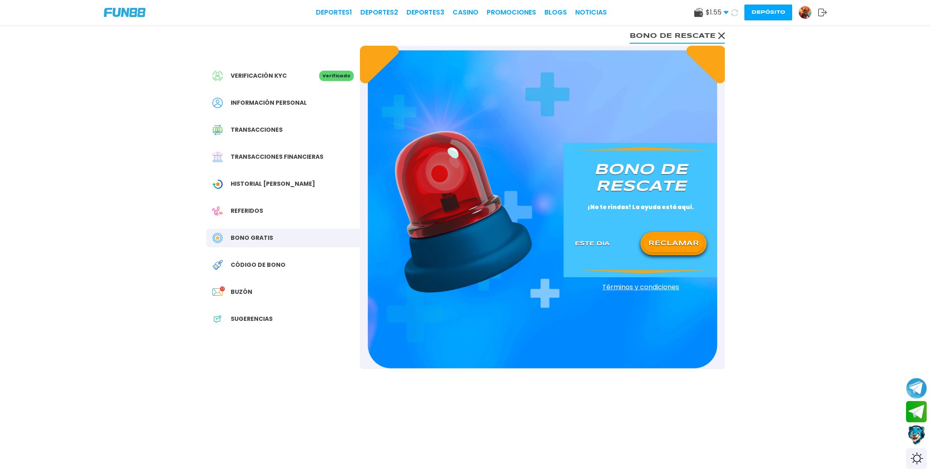
click at [734, 13] on icon at bounding box center [734, 12] width 7 height 7
click at [672, 246] on button "RECLAMAR" at bounding box center [673, 243] width 60 height 17
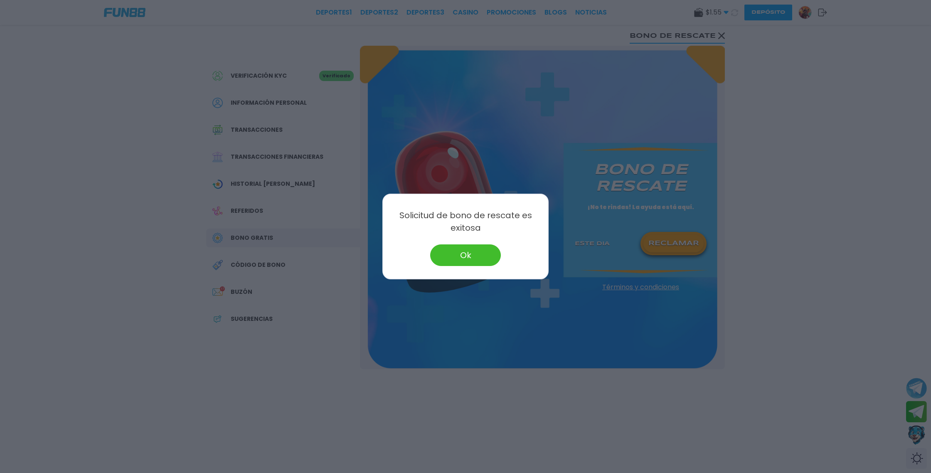
click at [484, 258] on button "Ok" at bounding box center [465, 255] width 71 height 22
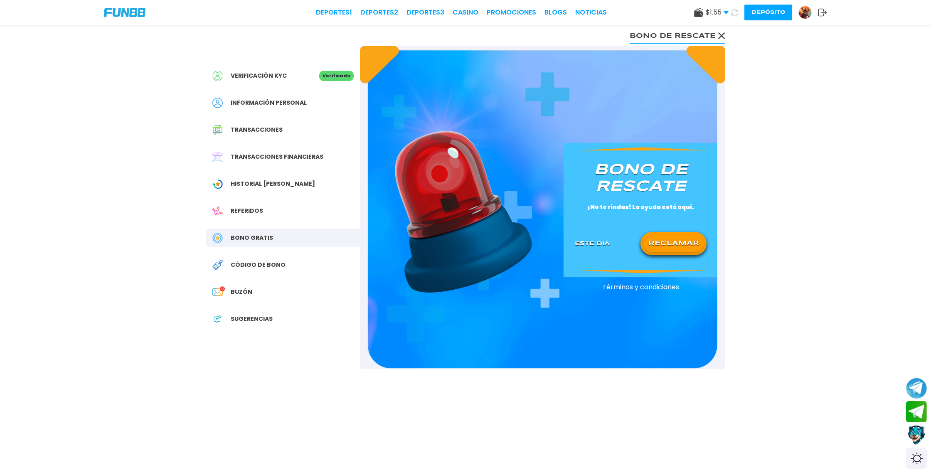
click at [720, 36] on use at bounding box center [721, 35] width 7 height 7
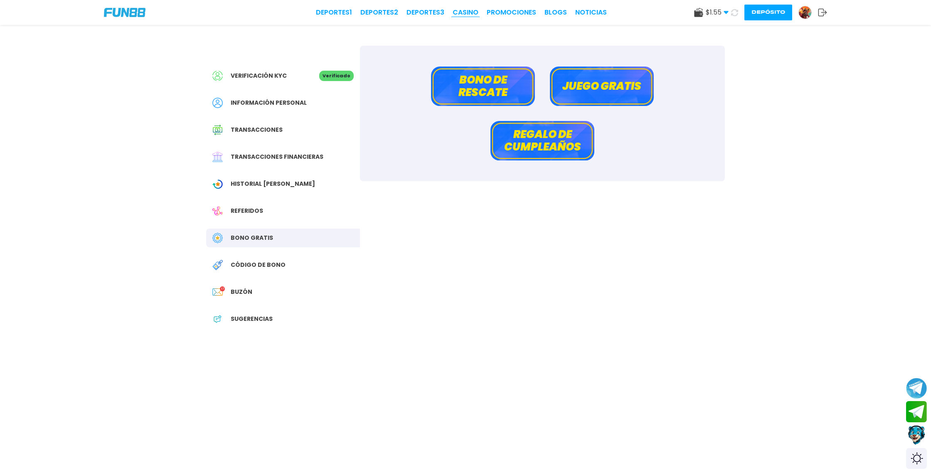
click at [472, 14] on link "CASINO" at bounding box center [465, 12] width 26 height 10
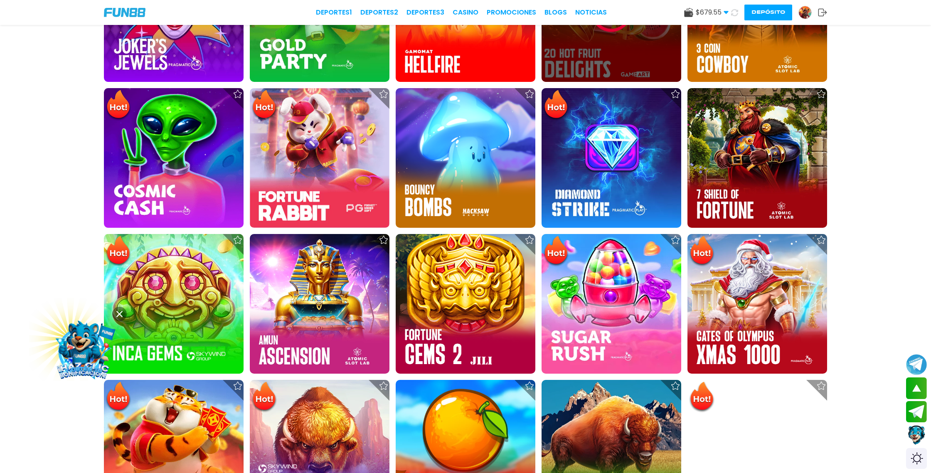
scroll to position [395, 0]
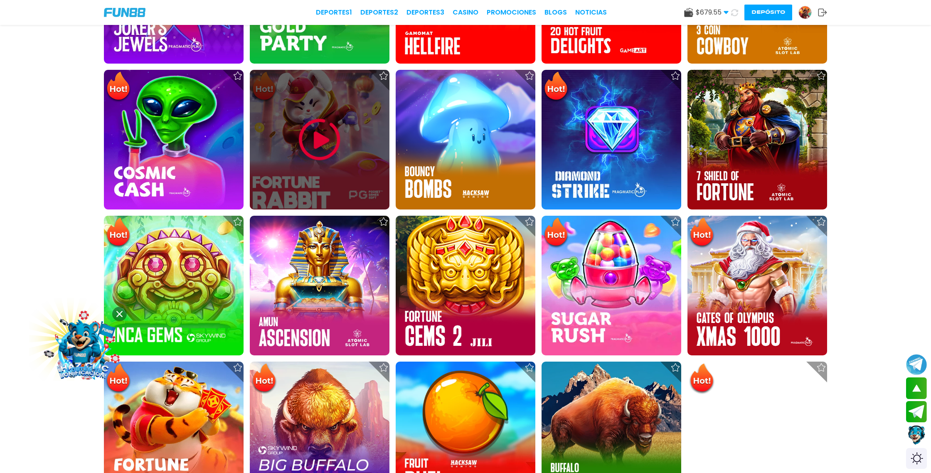
click at [317, 144] on img at bounding box center [320, 140] width 50 height 50
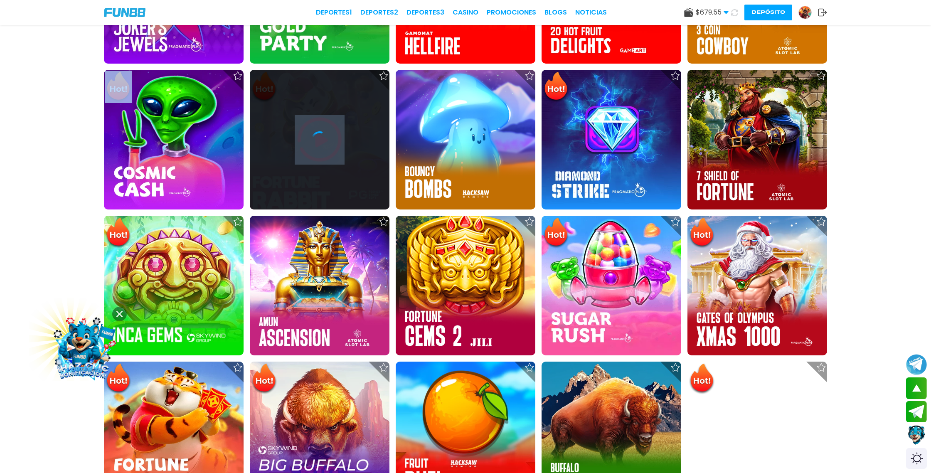
click at [317, 144] on icon at bounding box center [319, 139] width 17 height 17
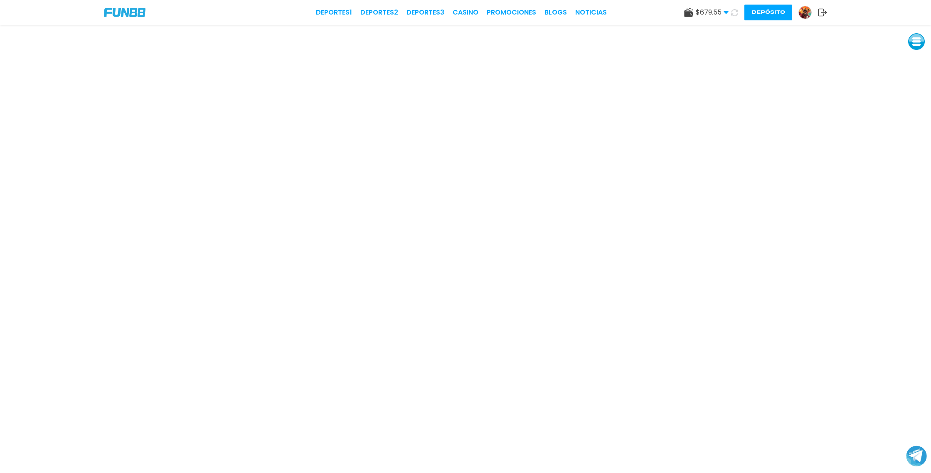
click at [735, 12] on icon at bounding box center [734, 12] width 7 height 7
click at [760, 19] on button "Depósito" at bounding box center [768, 13] width 48 height 16
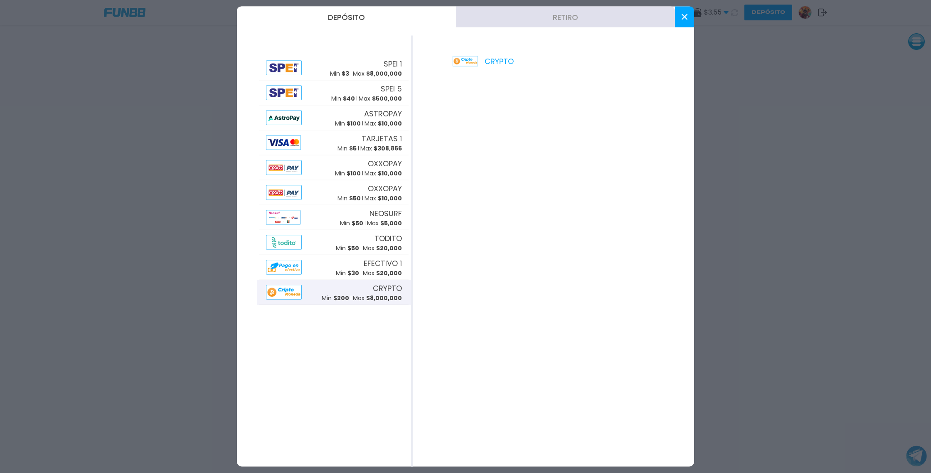
click at [390, 292] on span "CRYPTO" at bounding box center [387, 287] width 29 height 11
click at [677, 18] on button at bounding box center [684, 17] width 19 height 21
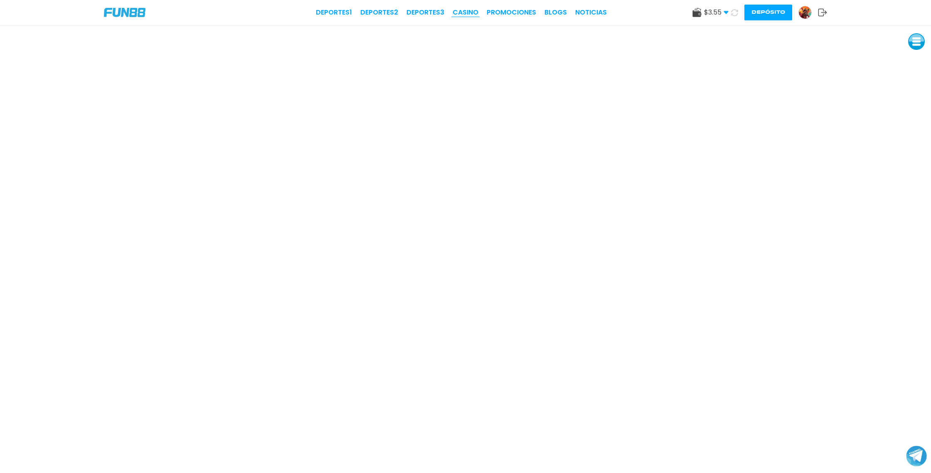
click at [469, 9] on link "CASINO" at bounding box center [465, 12] width 26 height 10
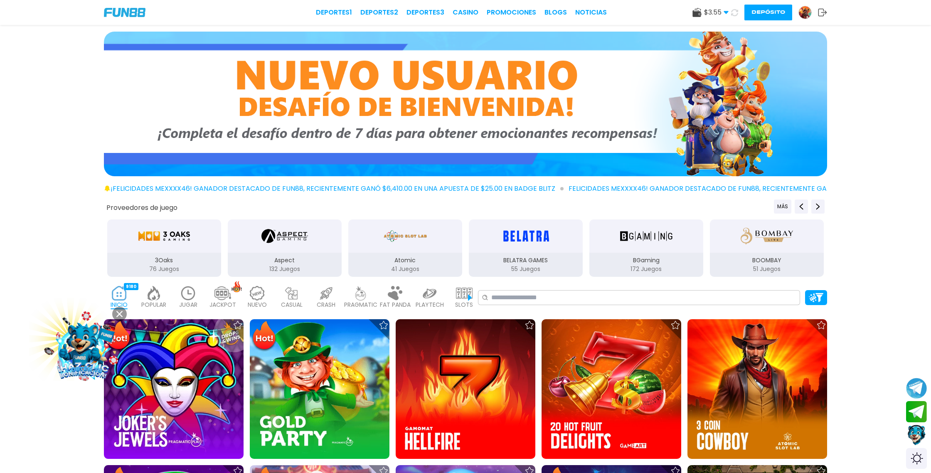
click at [917, 433] on button "Contact customer service" at bounding box center [916, 435] width 22 height 22
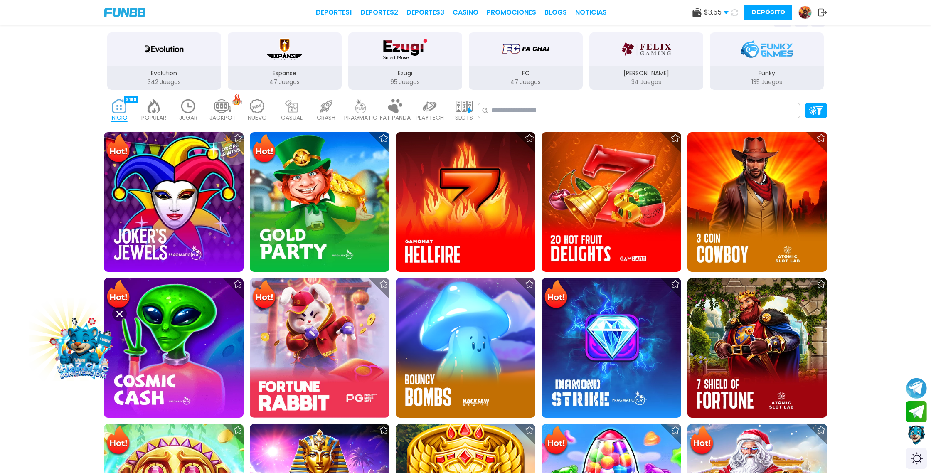
scroll to position [665, 0]
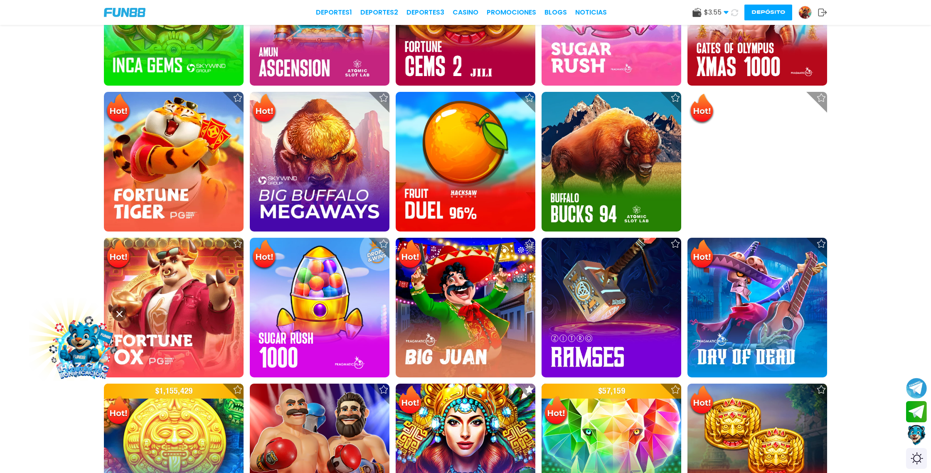
click at [918, 435] on button "Contact customer service" at bounding box center [916, 435] width 22 height 22
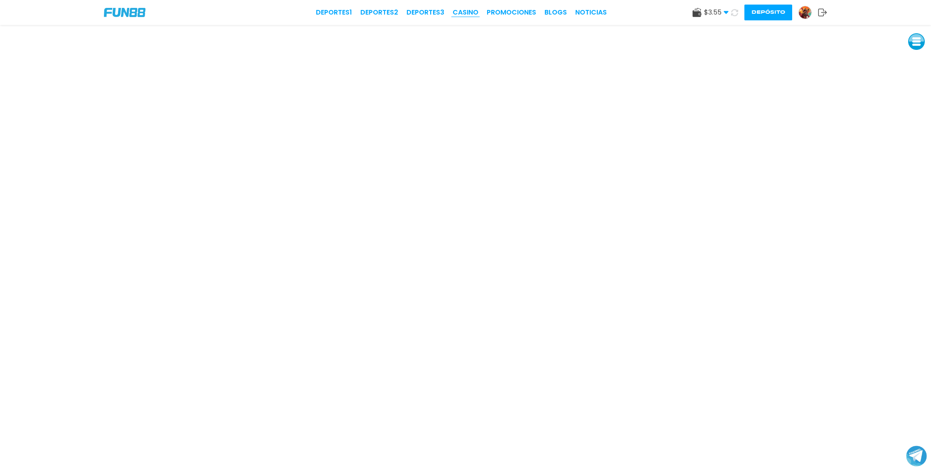
click at [465, 12] on link "CASINO" at bounding box center [465, 12] width 26 height 10
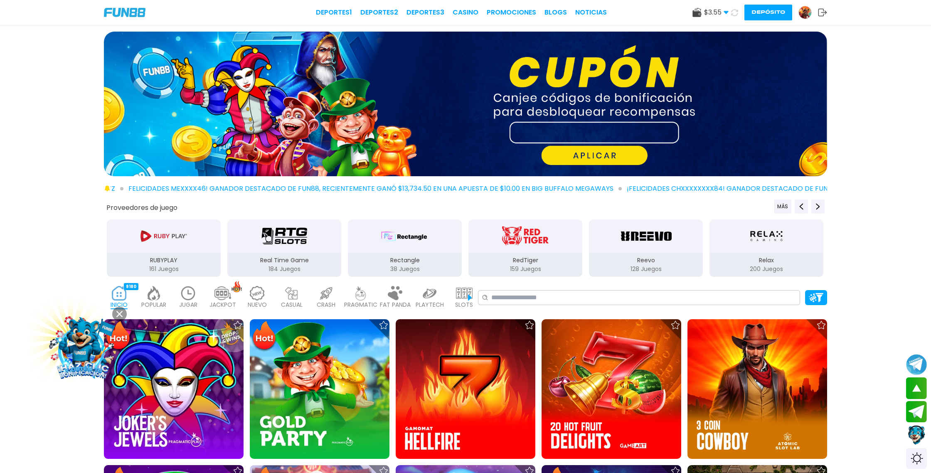
click at [806, 13] on img at bounding box center [805, 12] width 12 height 12
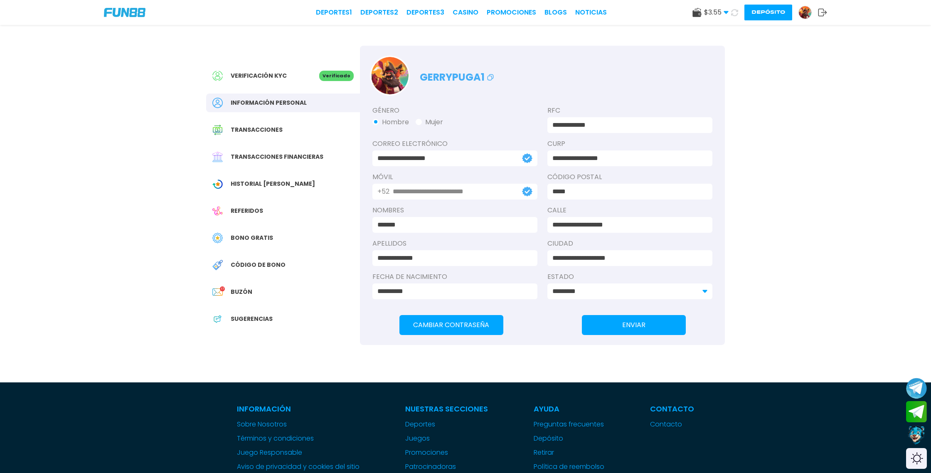
click at [248, 236] on span "Bono Gratis" at bounding box center [252, 237] width 42 height 9
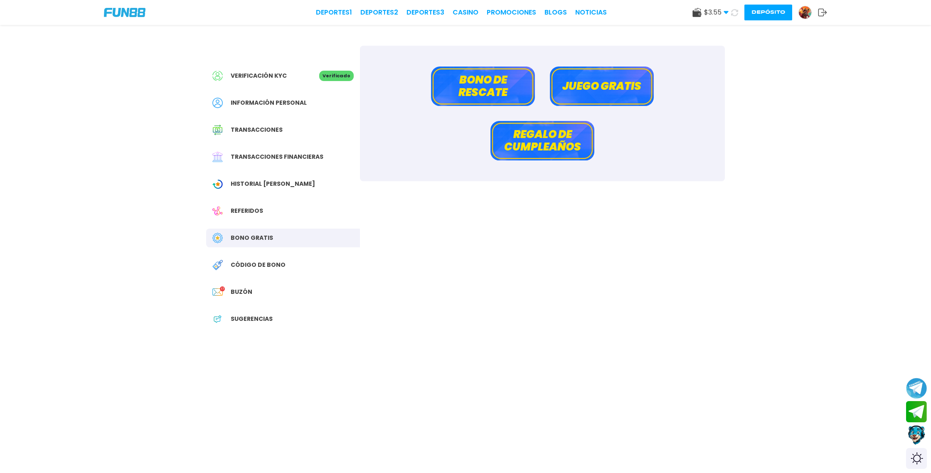
click at [490, 80] on button "Bono de rescate" at bounding box center [483, 85] width 104 height 39
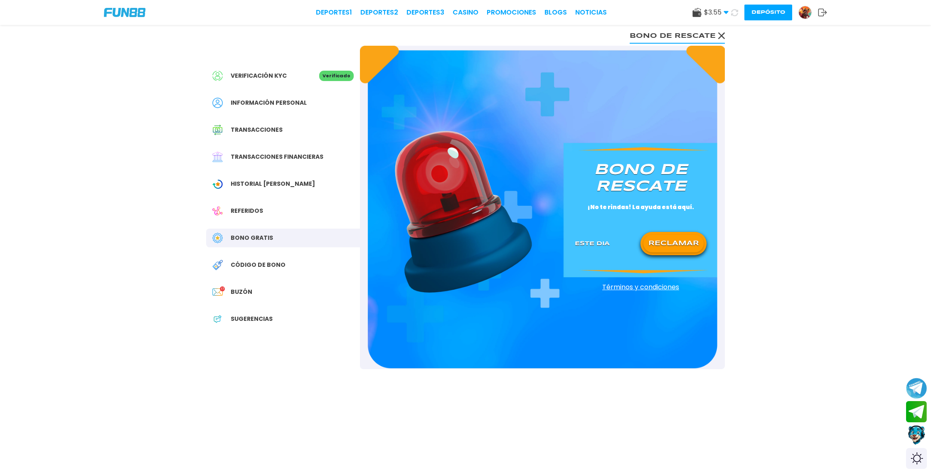
click at [668, 248] on button "RECLAMAR" at bounding box center [673, 243] width 60 height 17
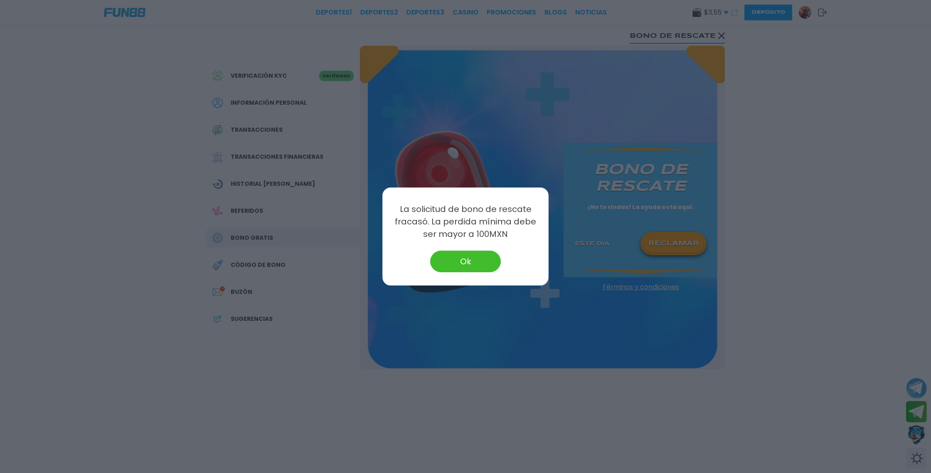
click at [464, 254] on button "Ok" at bounding box center [465, 262] width 71 height 22
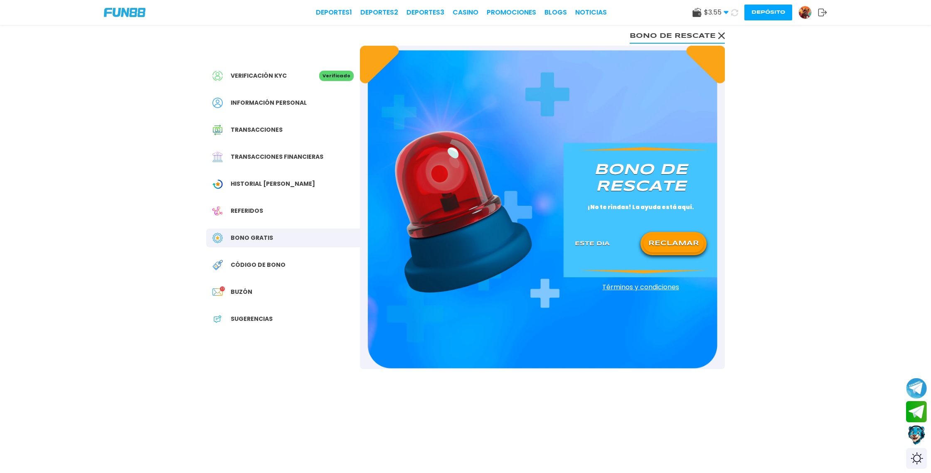
click at [821, 12] on icon at bounding box center [822, 12] width 9 height 8
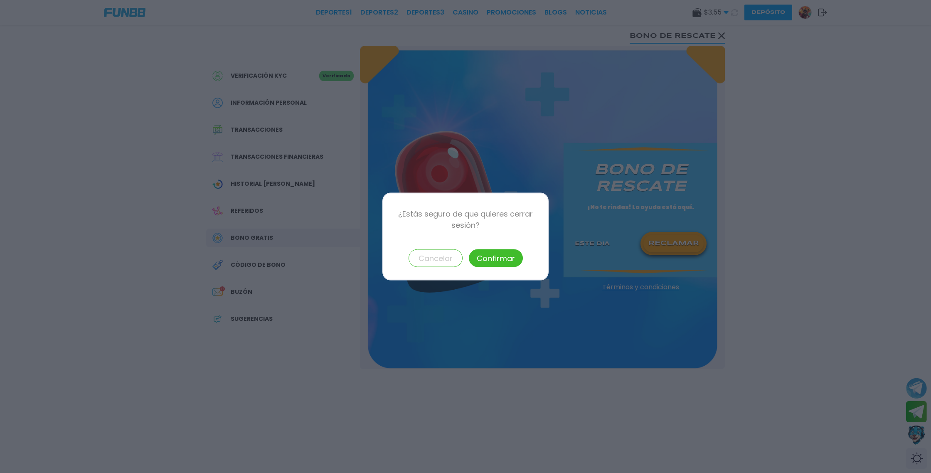
click at [493, 254] on button "Confirmar" at bounding box center [496, 258] width 54 height 18
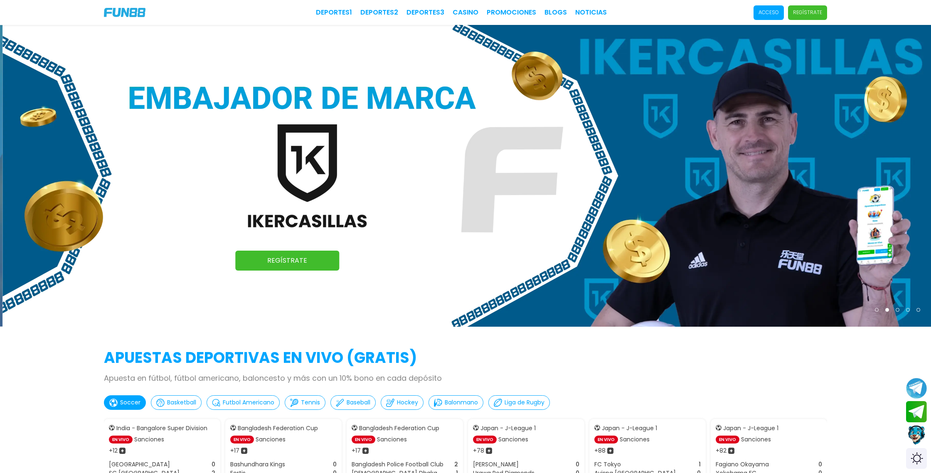
click at [773, 11] on p "Acceso" at bounding box center [768, 12] width 20 height 7
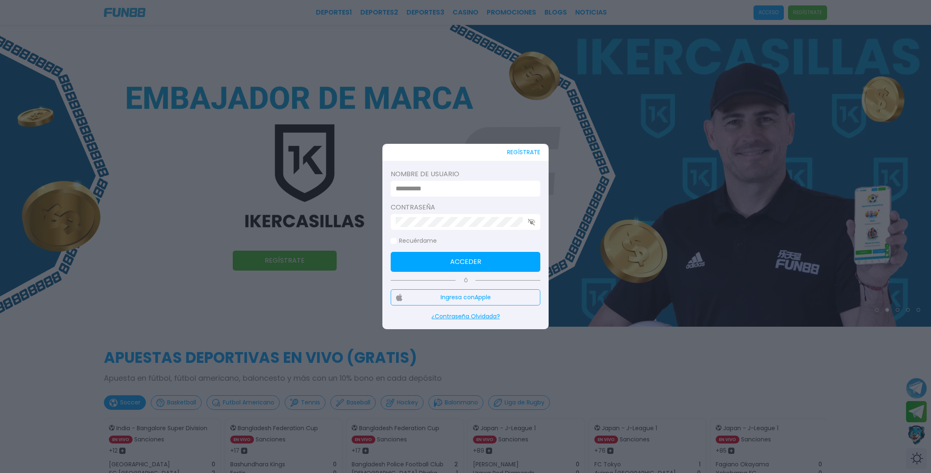
click at [470, 301] on button "Ingresa con Apple" at bounding box center [466, 297] width 150 height 16
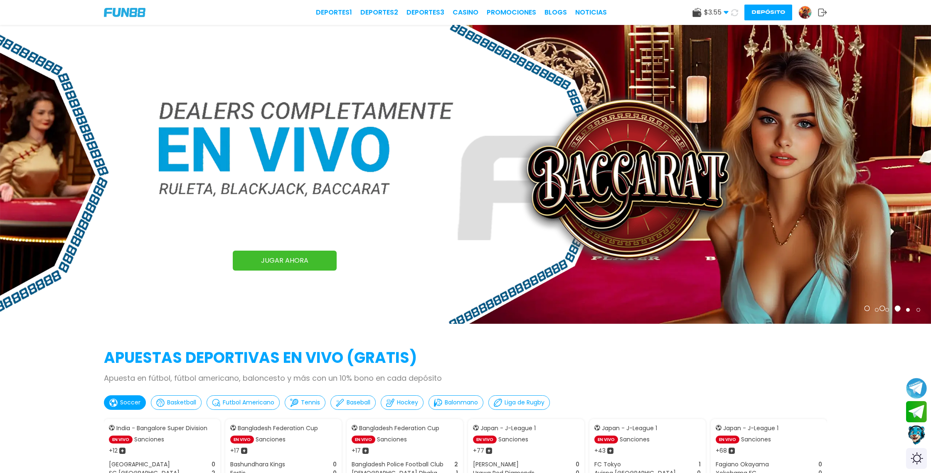
click at [765, 12] on button "Depósito" at bounding box center [768, 13] width 48 height 16
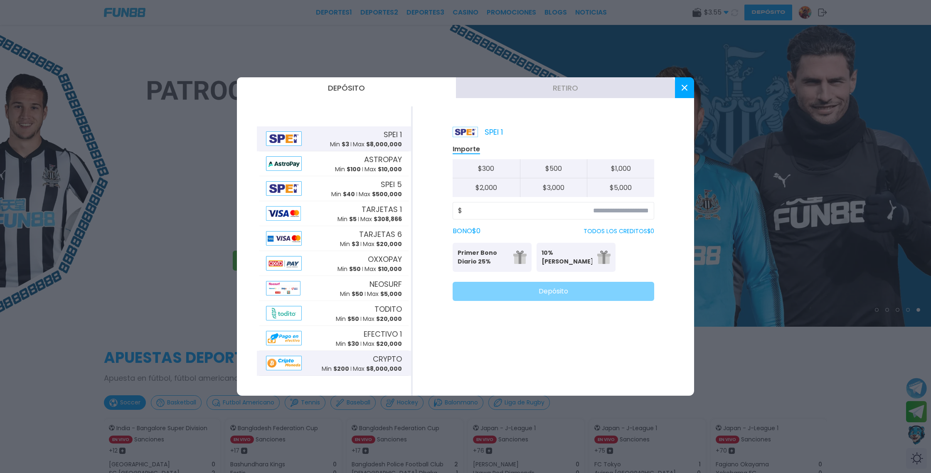
click at [378, 364] on span "CRYPTO" at bounding box center [387, 358] width 29 height 11
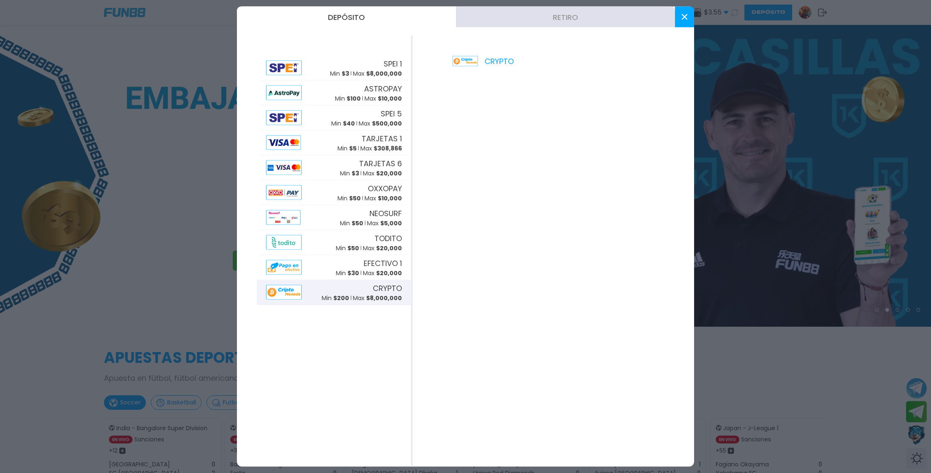
click at [685, 17] on use at bounding box center [684, 17] width 6 height 6
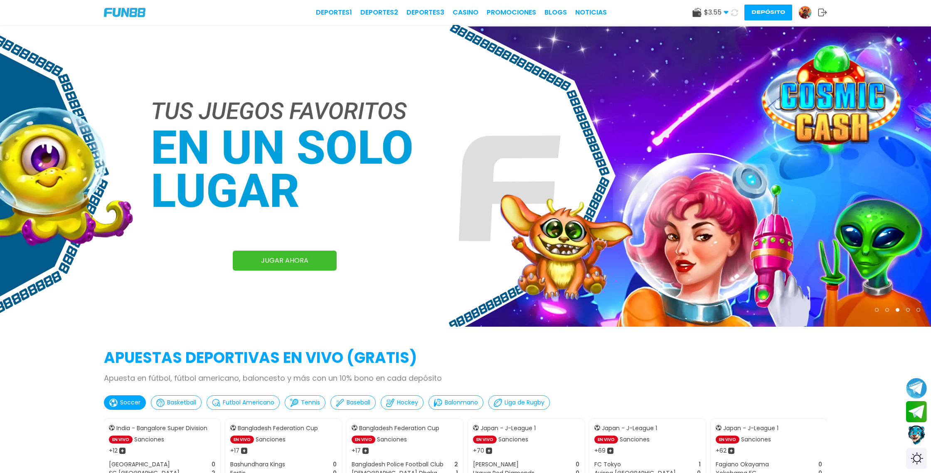
click at [737, 13] on use at bounding box center [734, 12] width 7 height 7
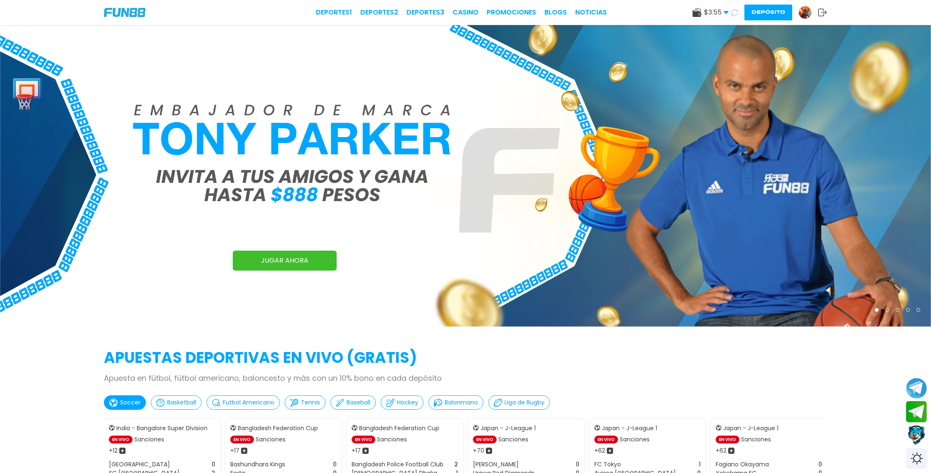
click at [735, 15] on icon at bounding box center [734, 12] width 7 height 7
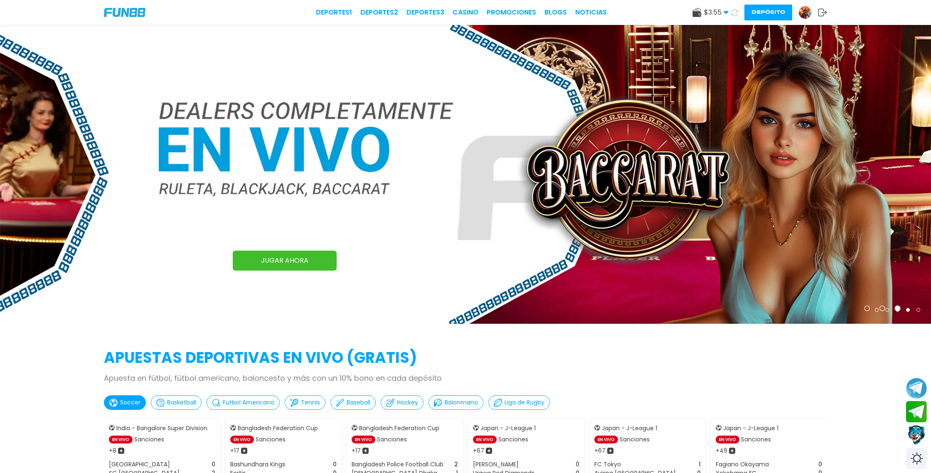
click at [821, 12] on use at bounding box center [822, 12] width 9 height 7
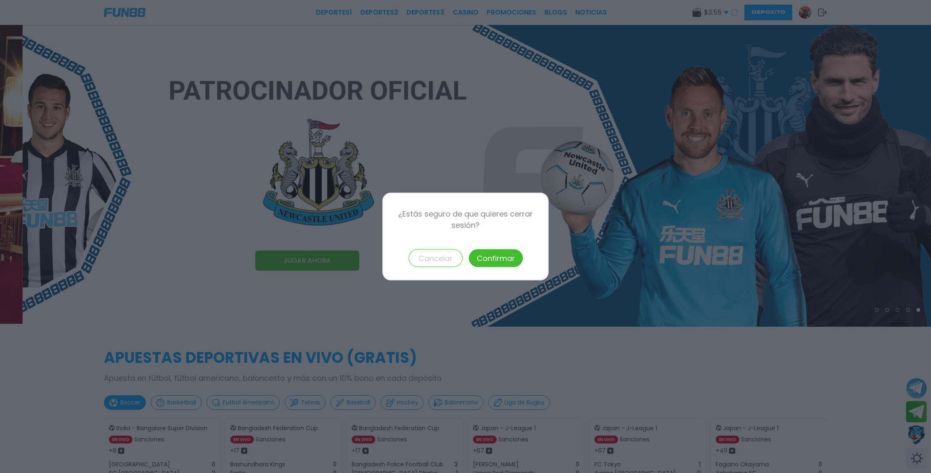
click at [499, 257] on button "Confirmar" at bounding box center [496, 258] width 54 height 18
